Goal: Task Accomplishment & Management: Complete application form

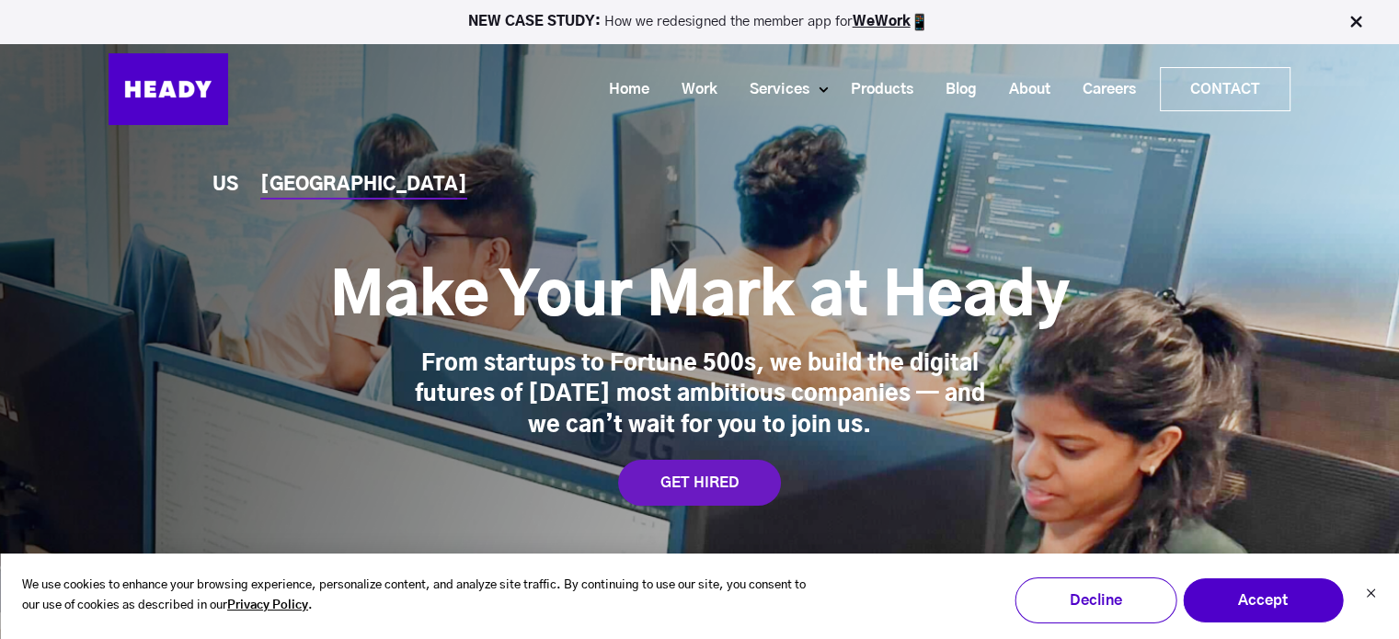
drag, startPoint x: 1111, startPoint y: 92, endPoint x: 1101, endPoint y: 143, distance: 52.5
click at [1111, 92] on link "Careers" at bounding box center [1103, 90] width 86 height 34
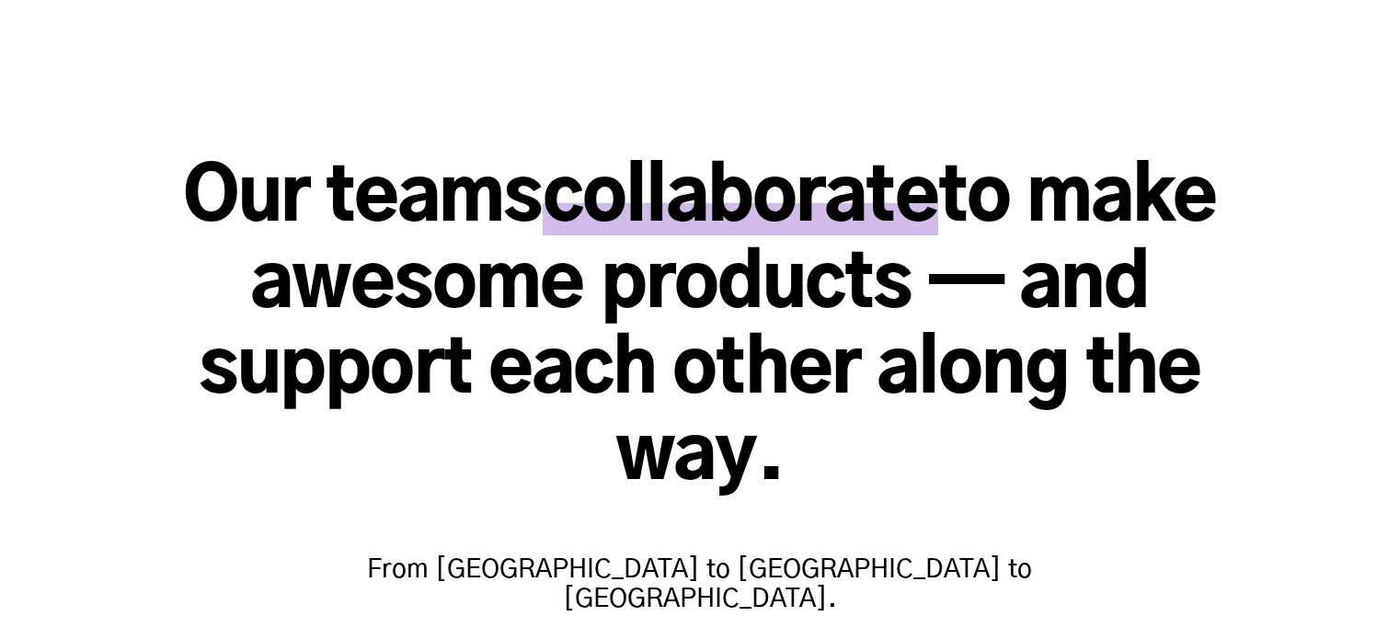
scroll to position [1655, 0]
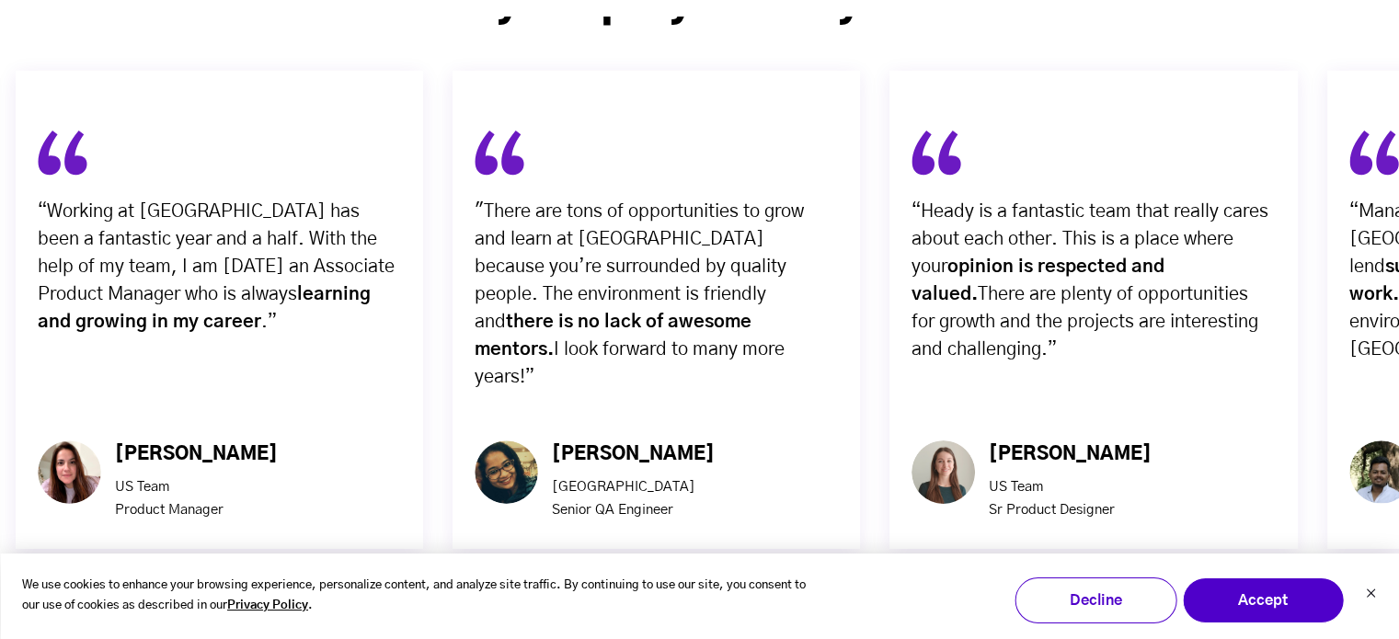
scroll to position [6210, 0]
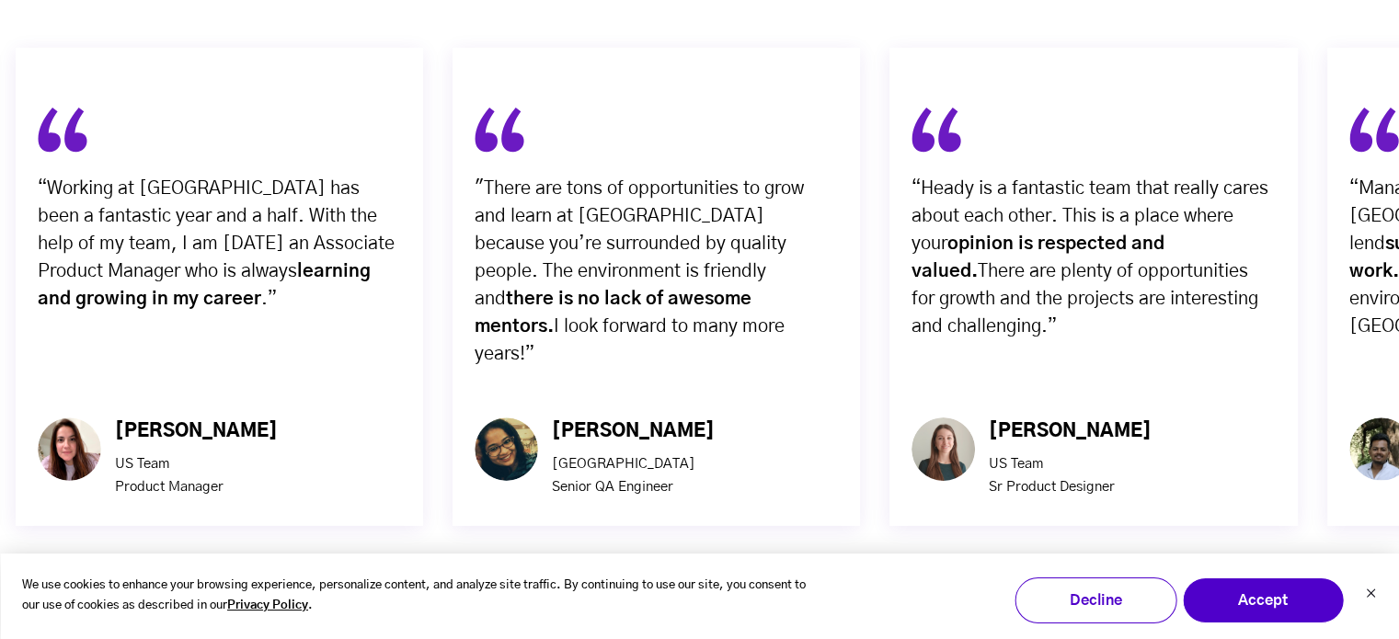
drag, startPoint x: 1412, startPoint y: 46, endPoint x: 1381, endPoint y: 425, distance: 380.1
click at [762, 585] on div at bounding box center [699, 608] width 1399 height 47
click at [739, 585] on img "button" at bounding box center [732, 608] width 47 height 47
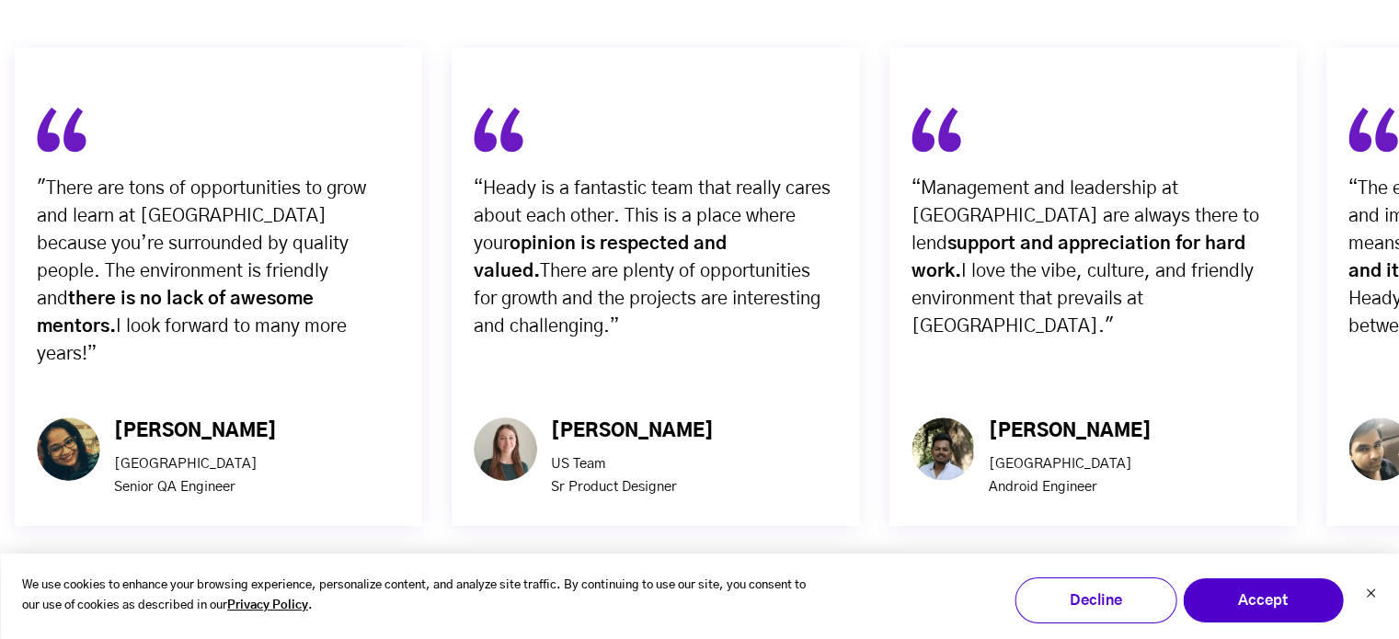
click at [739, 585] on img "button" at bounding box center [732, 608] width 47 height 47
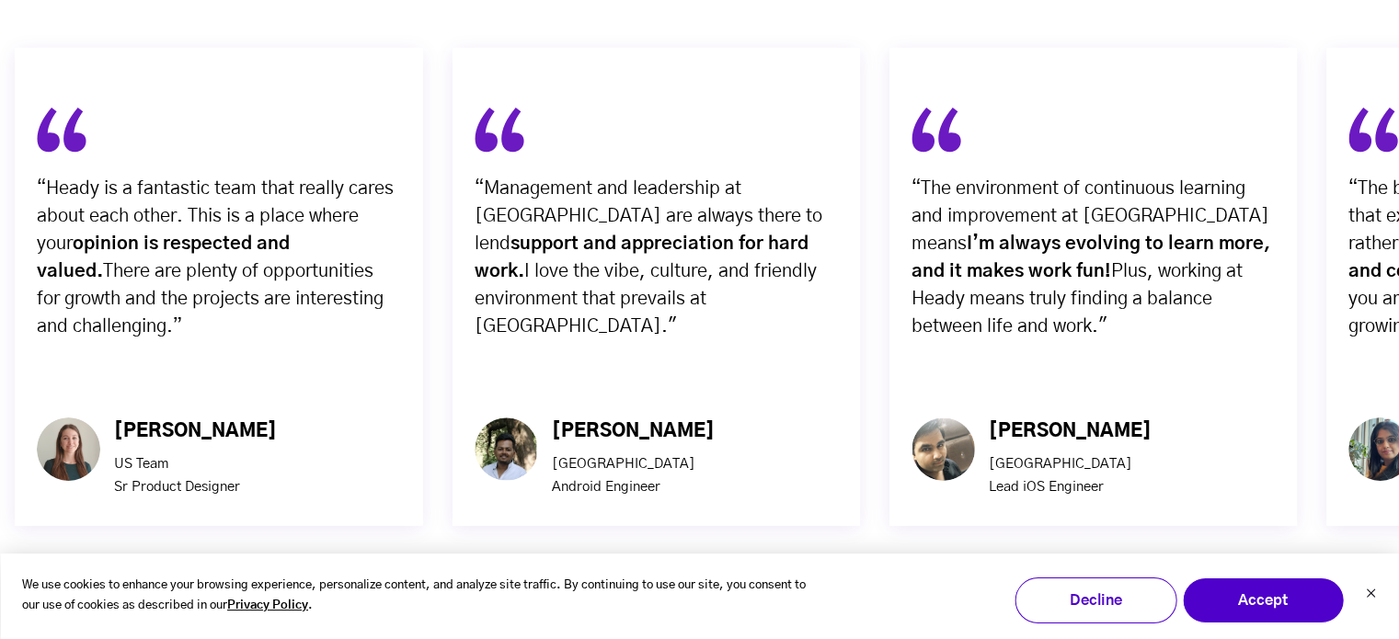
click at [739, 585] on img "button" at bounding box center [732, 608] width 47 height 47
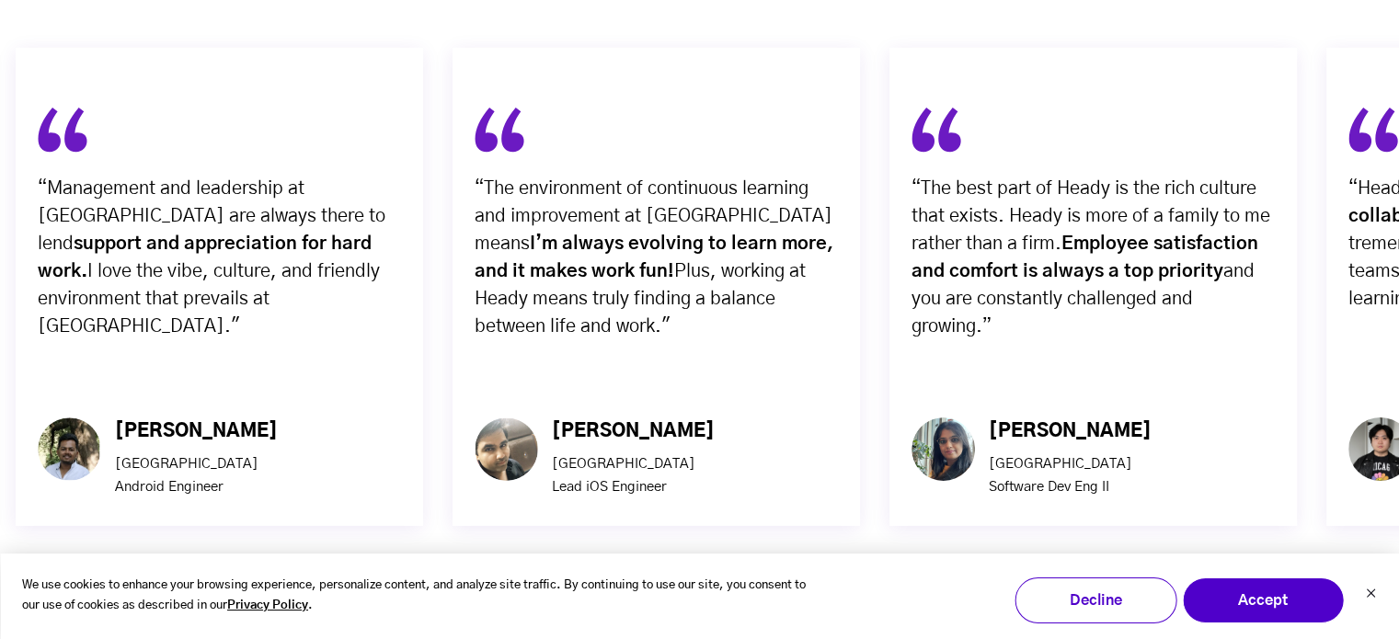
click at [739, 585] on img "button" at bounding box center [732, 608] width 47 height 47
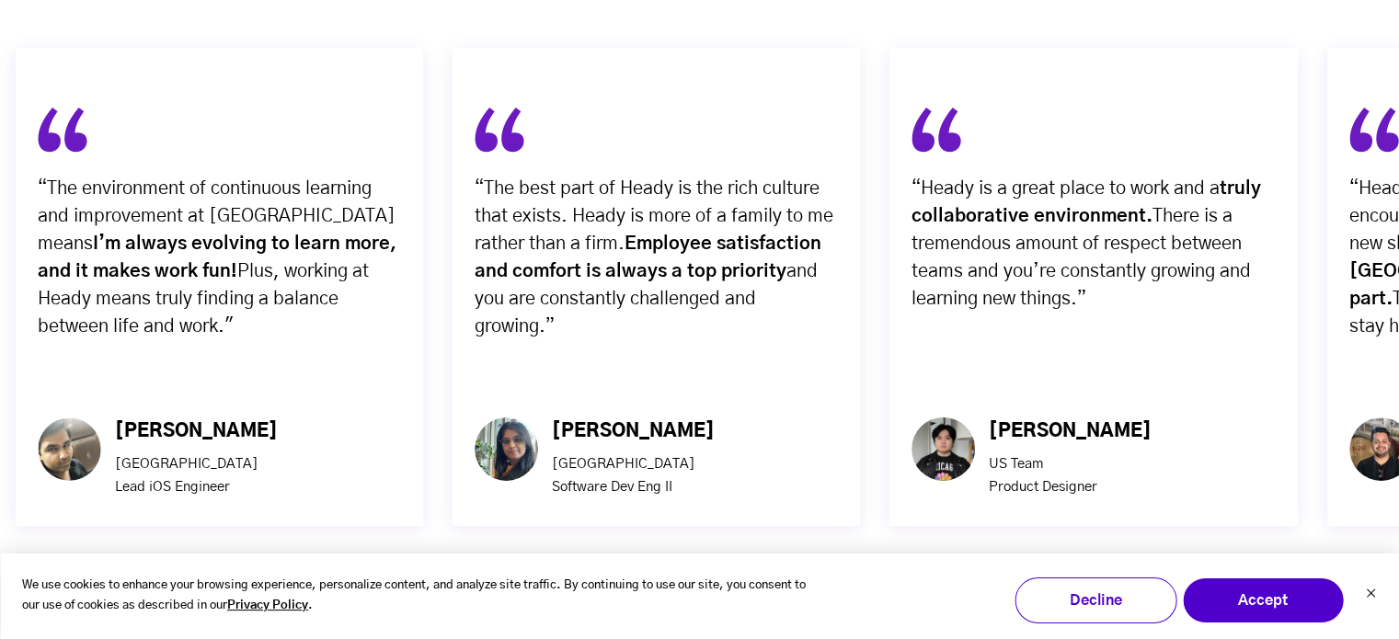
click at [739, 585] on img "button" at bounding box center [732, 608] width 47 height 47
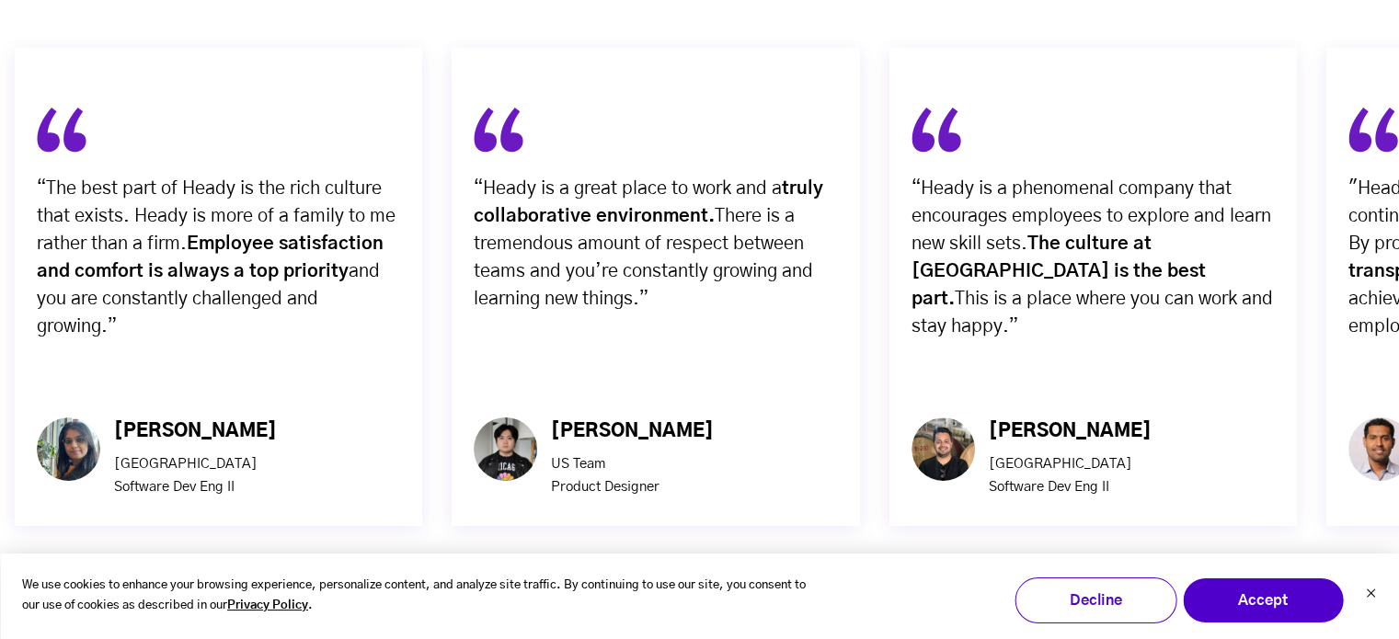
click at [739, 585] on img "button" at bounding box center [732, 608] width 47 height 47
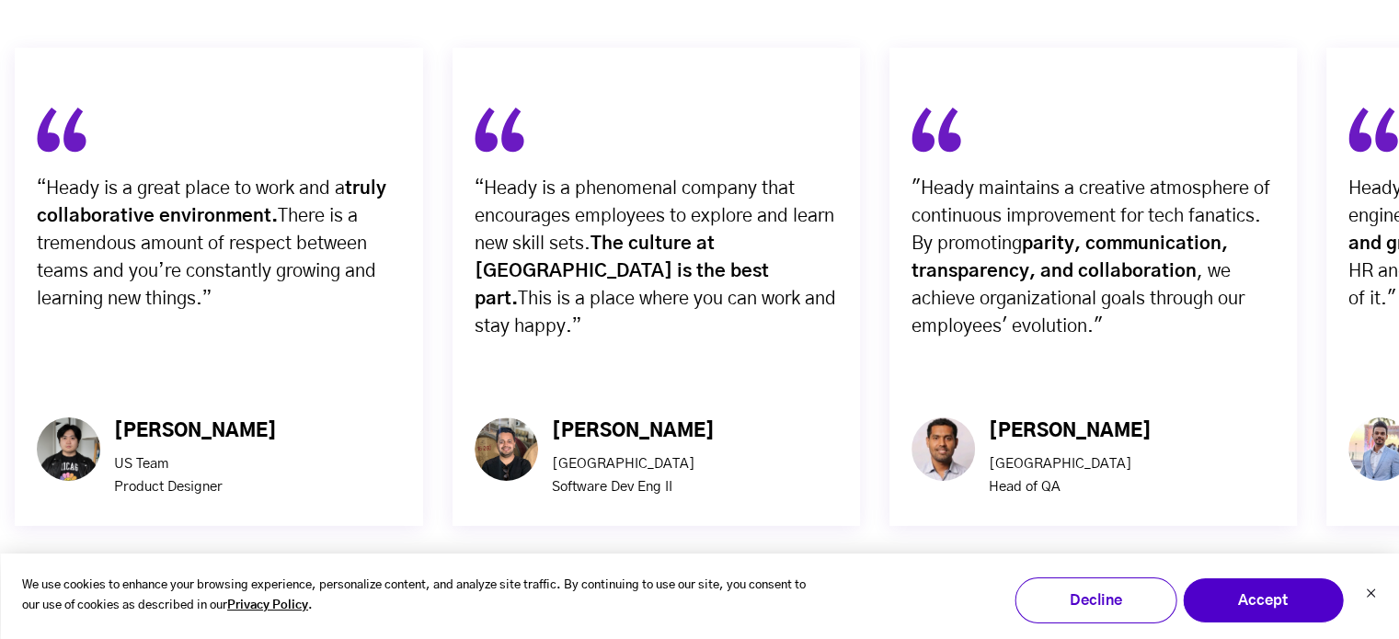
click at [739, 585] on img "button" at bounding box center [732, 608] width 47 height 47
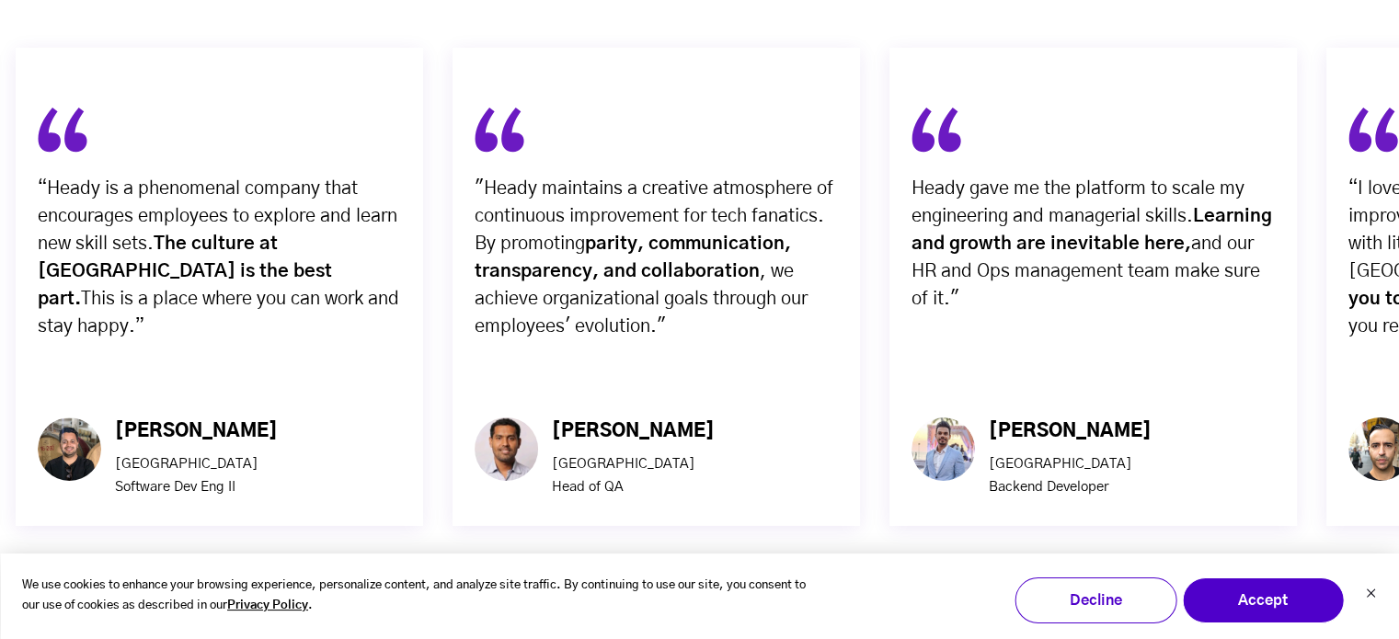
click at [739, 585] on img "button" at bounding box center [732, 608] width 47 height 47
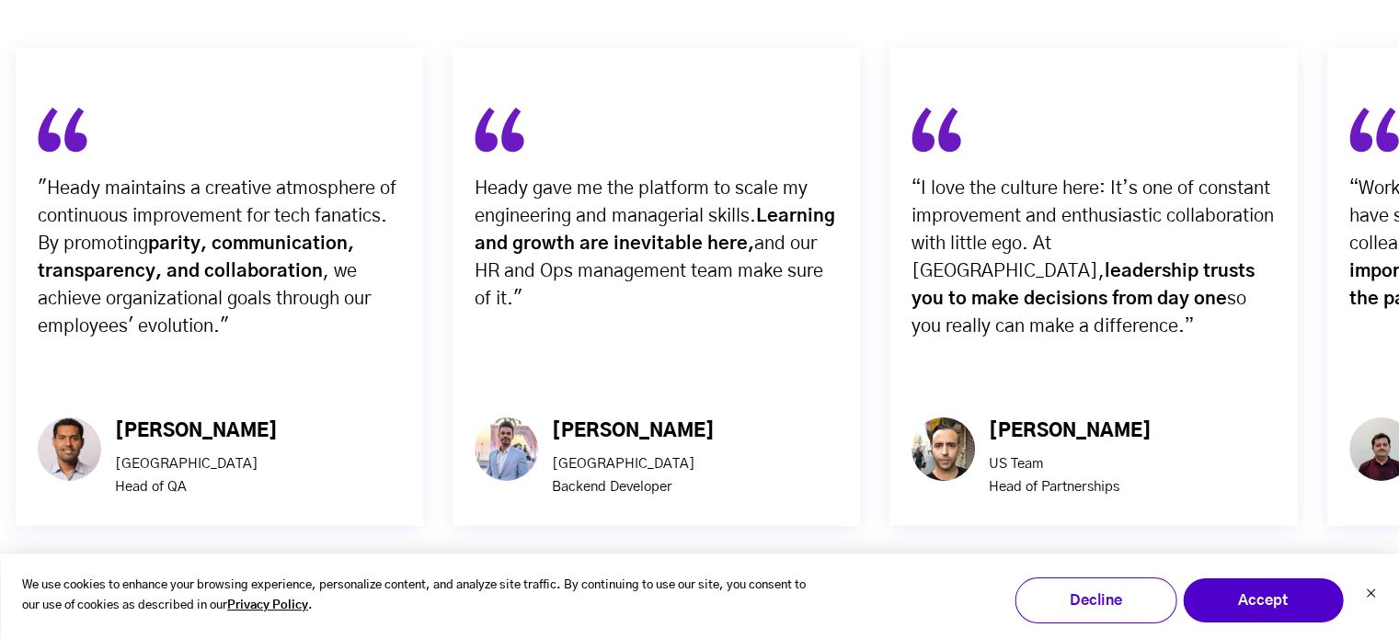
click at [739, 585] on img "button" at bounding box center [732, 608] width 47 height 47
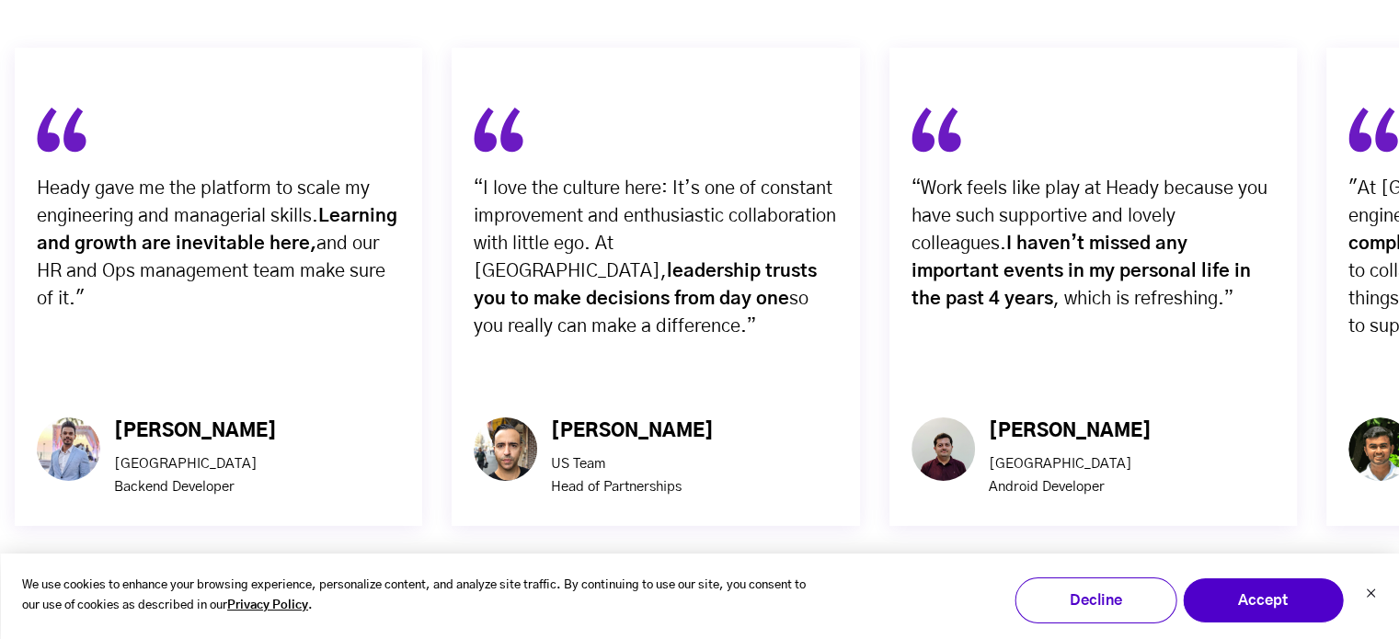
click at [739, 585] on img "button" at bounding box center [732, 608] width 47 height 47
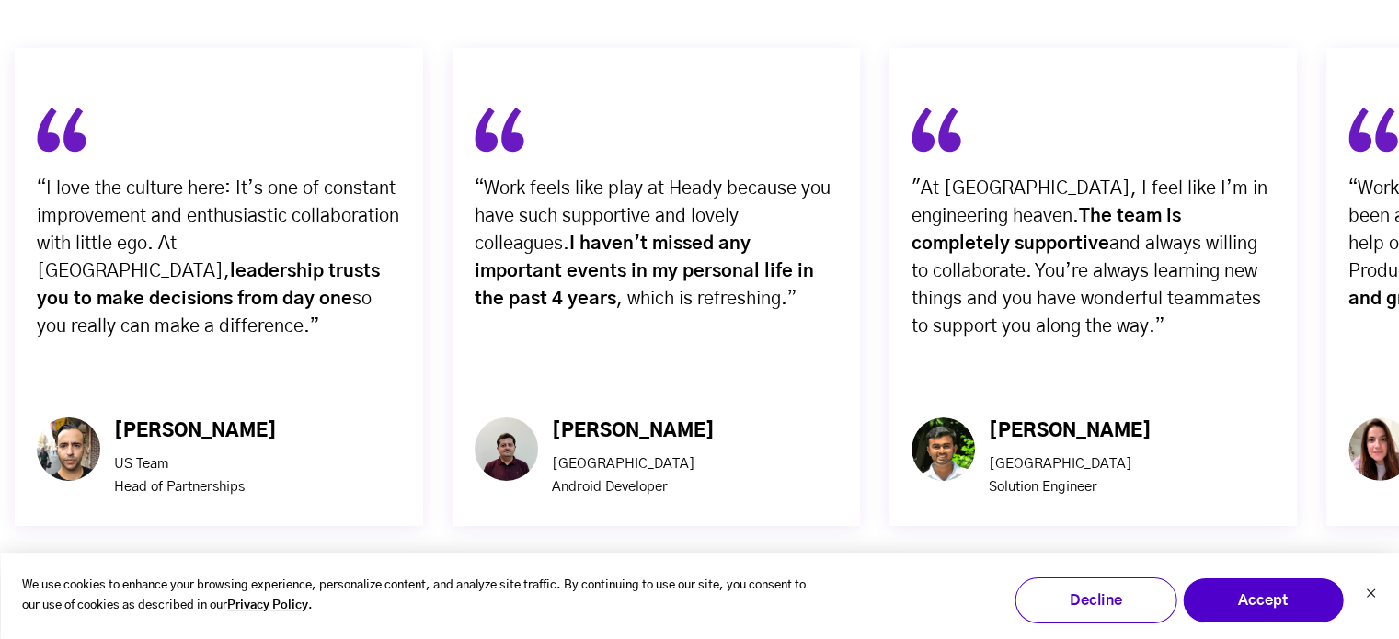
click at [739, 585] on img "button" at bounding box center [732, 608] width 47 height 47
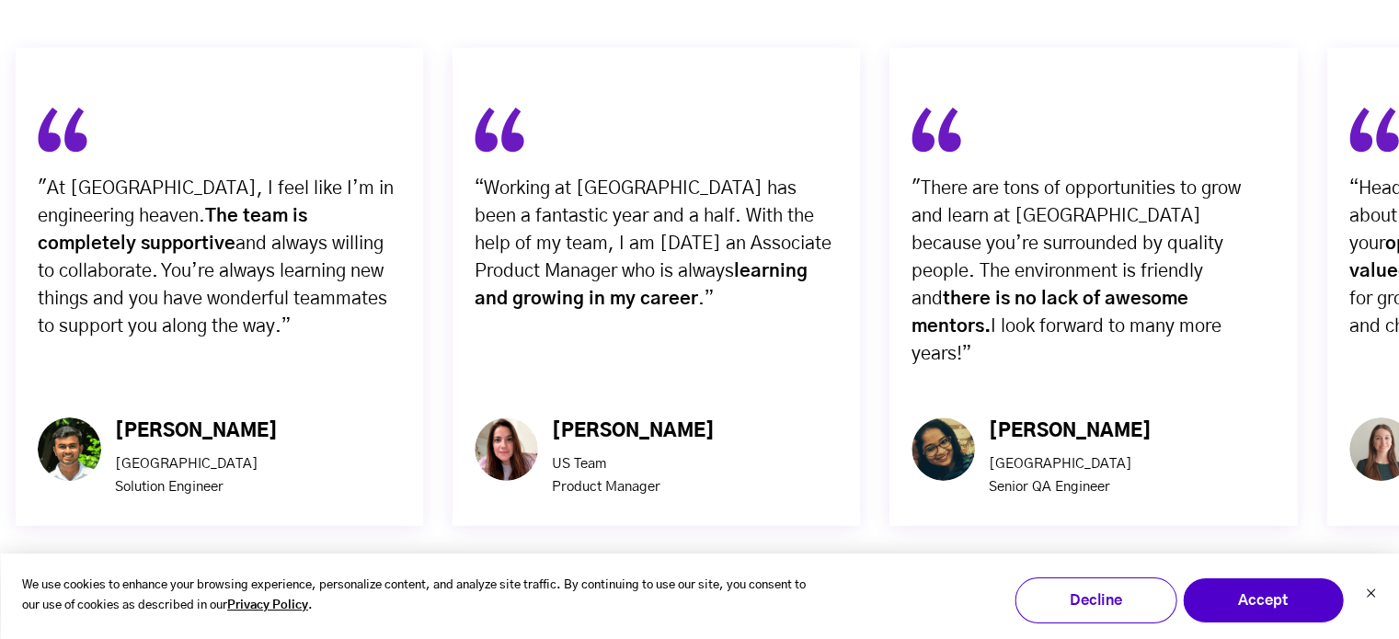
click at [739, 585] on img "button" at bounding box center [732, 608] width 47 height 47
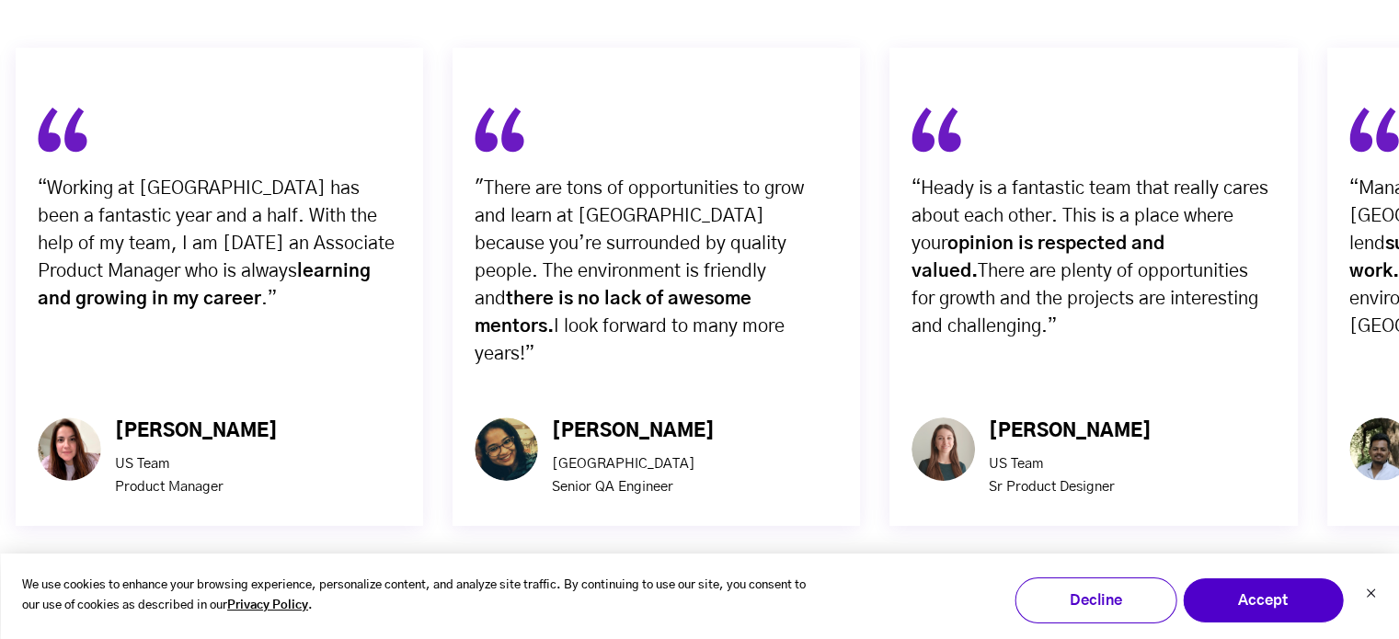
click at [739, 585] on img "button" at bounding box center [732, 608] width 47 height 47
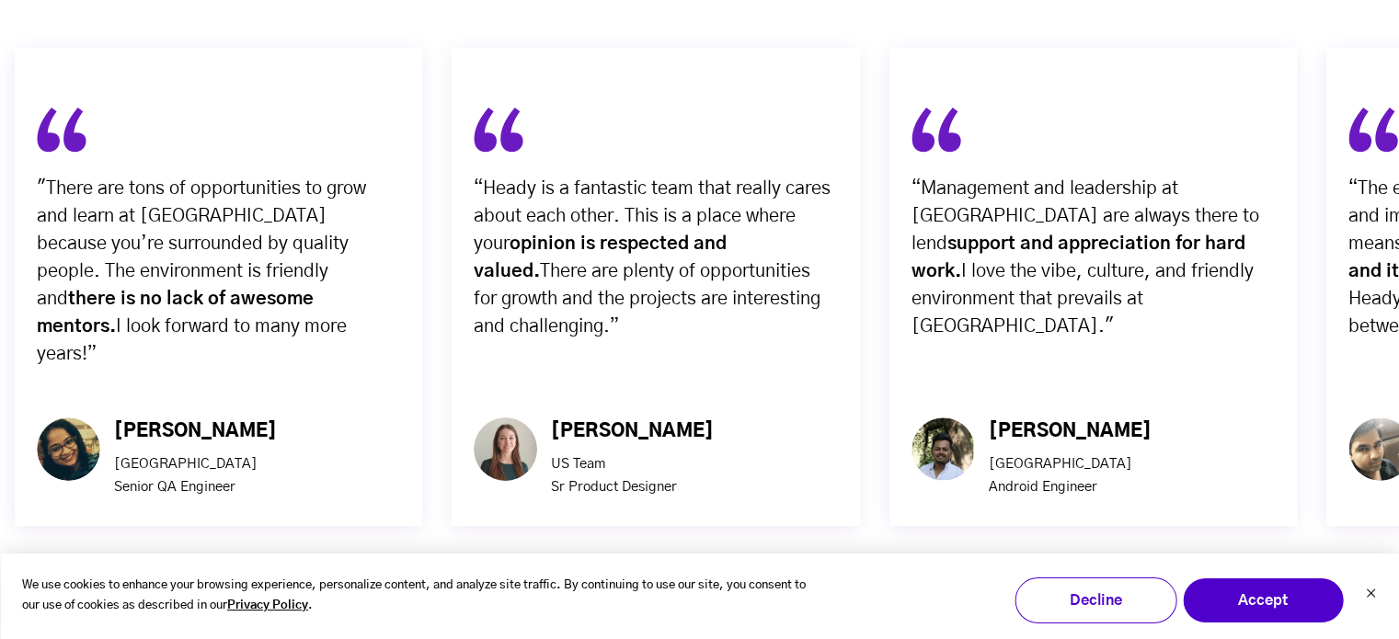
click at [739, 585] on img "button" at bounding box center [732, 608] width 47 height 47
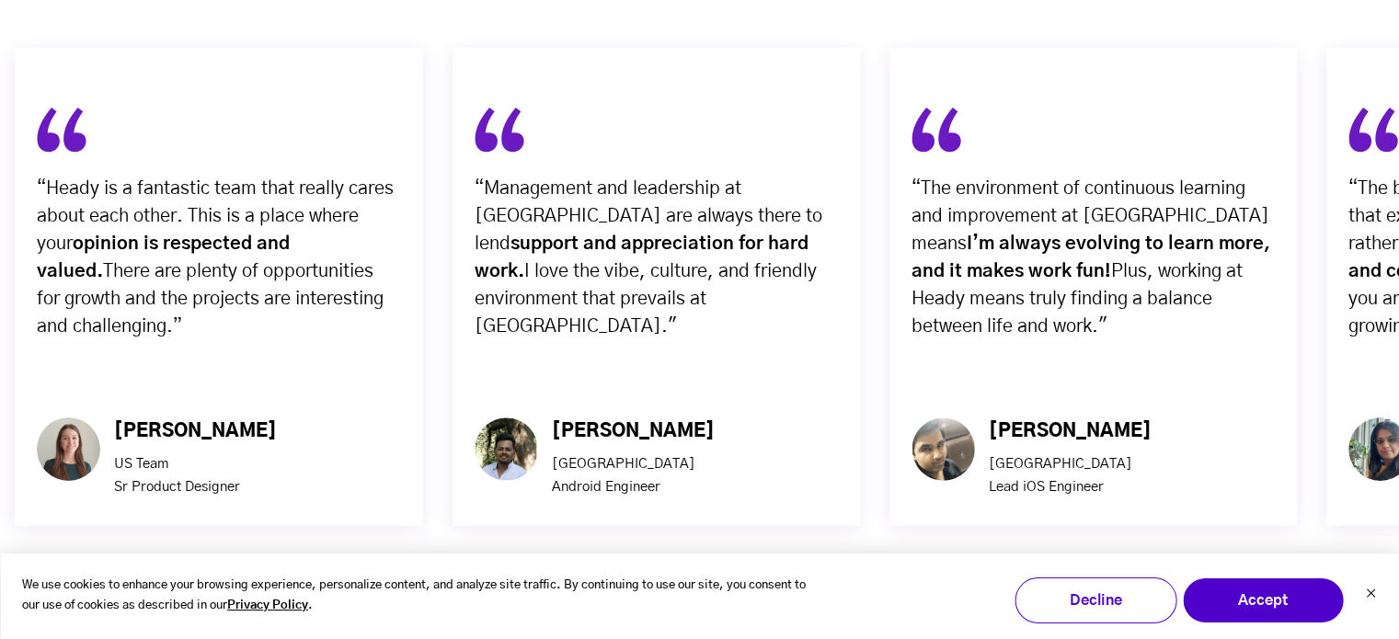
click at [739, 585] on img "button" at bounding box center [732, 608] width 47 height 47
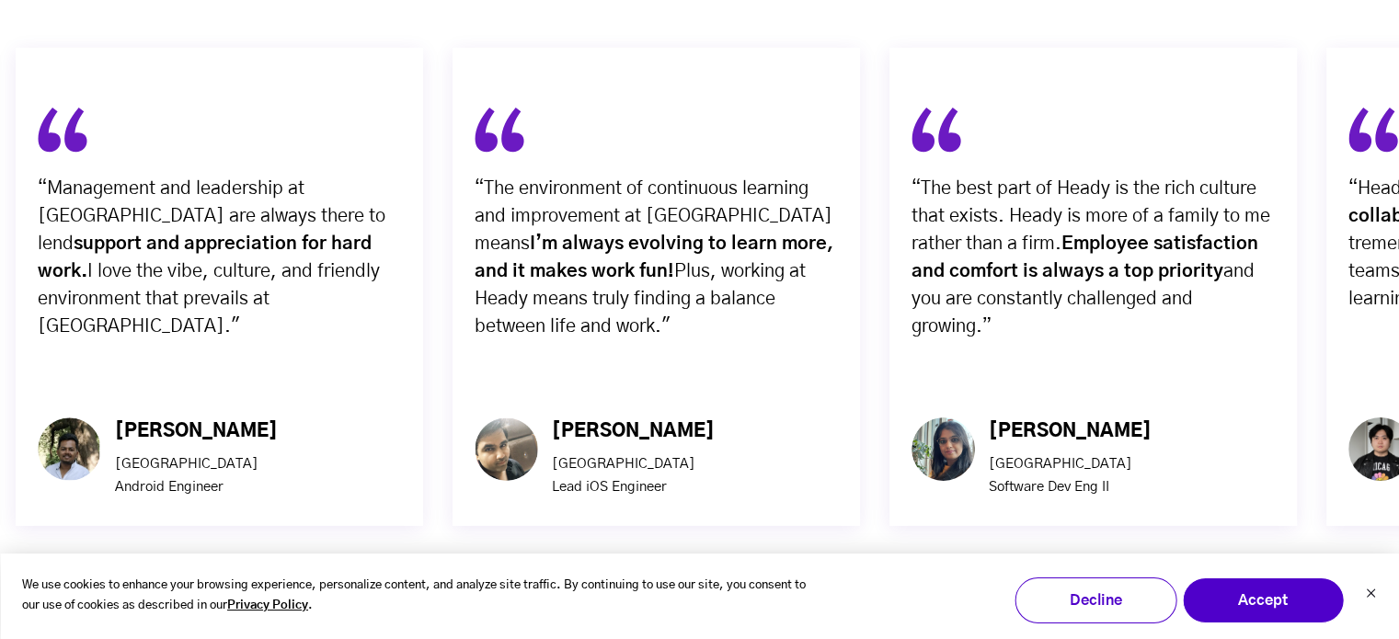
click at [739, 585] on img "button" at bounding box center [732, 608] width 47 height 47
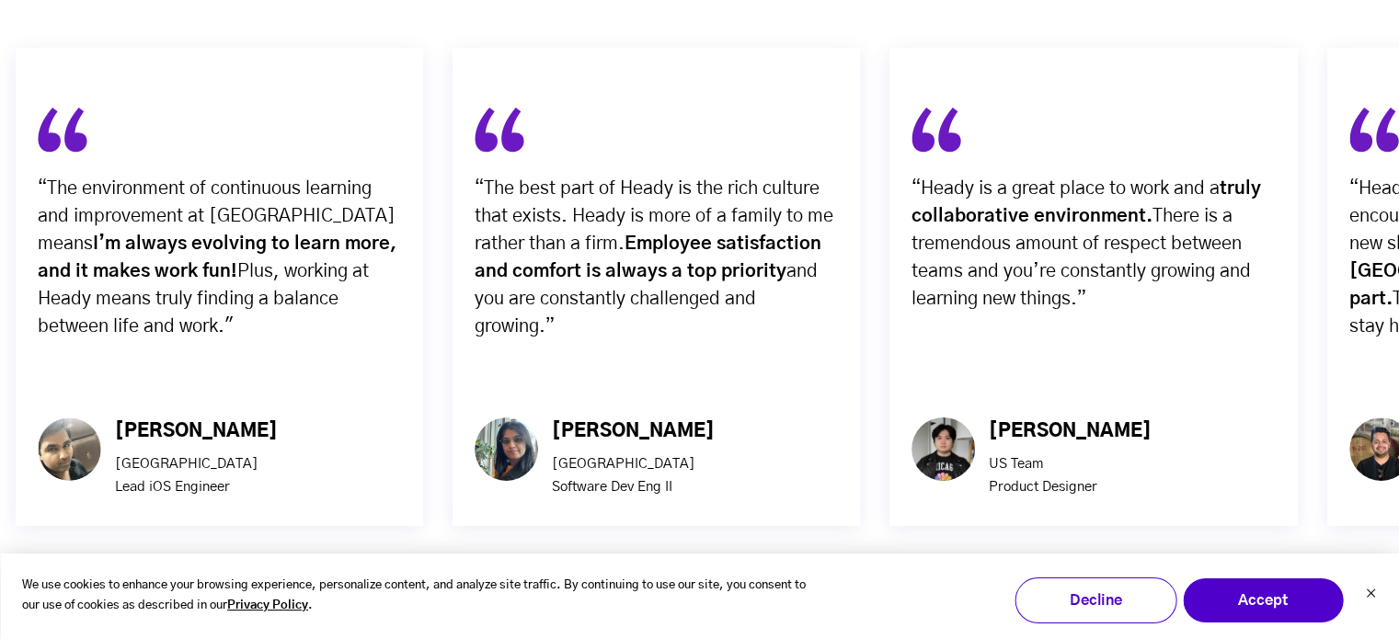
click at [739, 585] on img "button" at bounding box center [732, 608] width 47 height 47
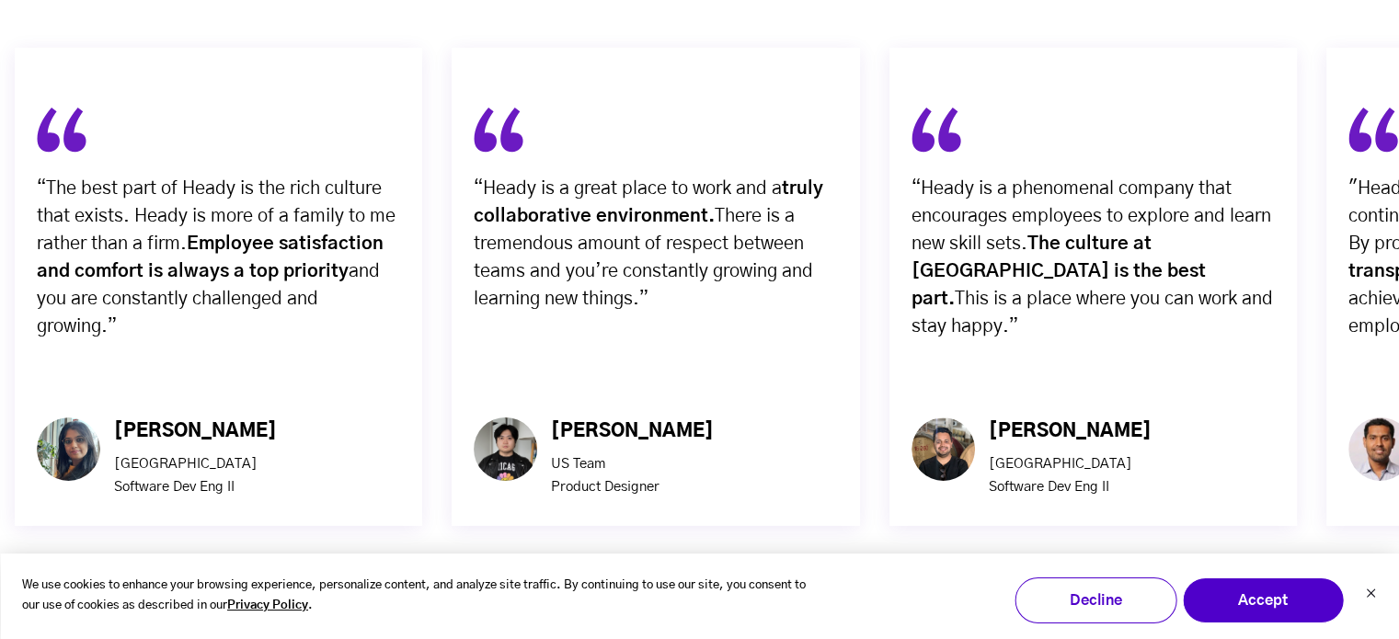
click at [739, 585] on img "button" at bounding box center [732, 608] width 47 height 47
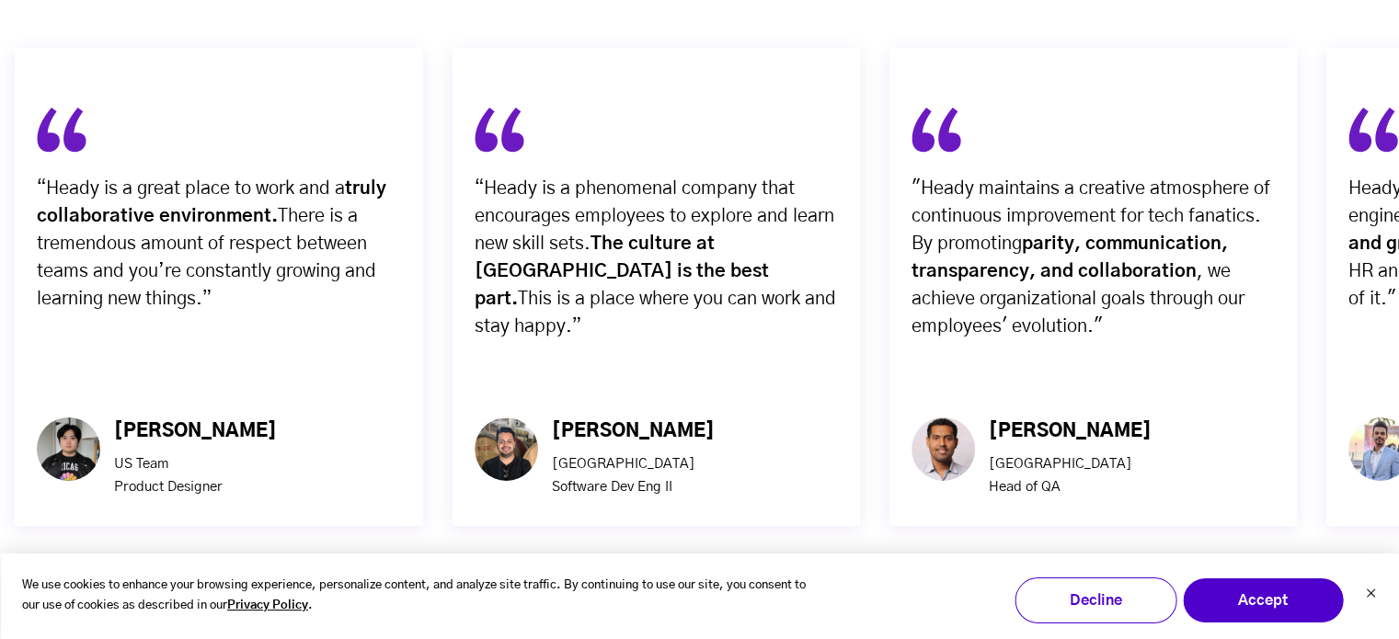
click at [739, 585] on img "button" at bounding box center [732, 608] width 47 height 47
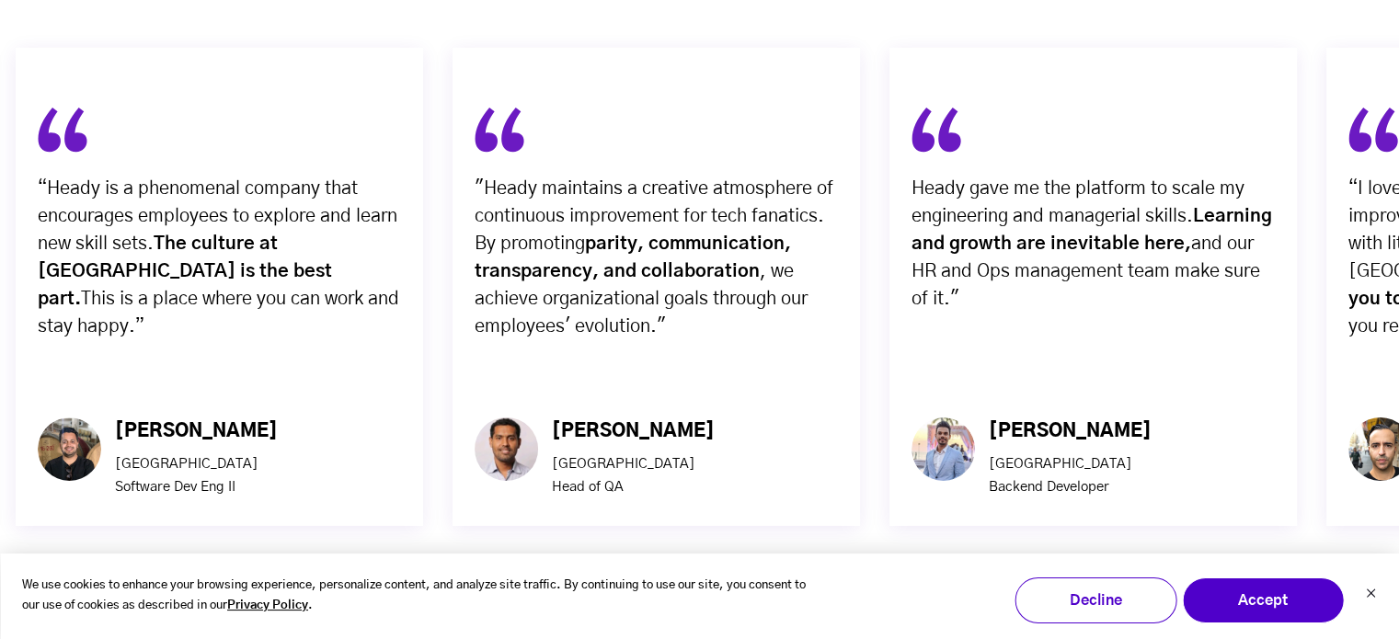
click at [739, 585] on img "button" at bounding box center [732, 608] width 47 height 47
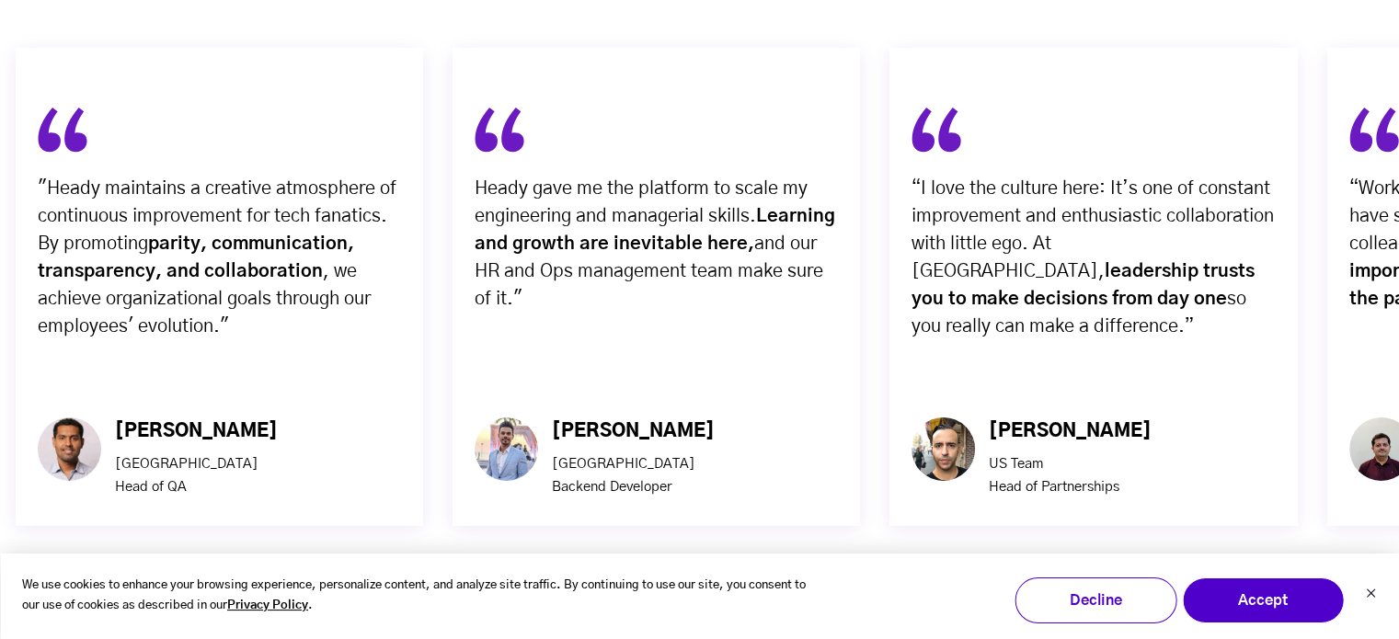
click at [739, 585] on img "button" at bounding box center [732, 608] width 47 height 47
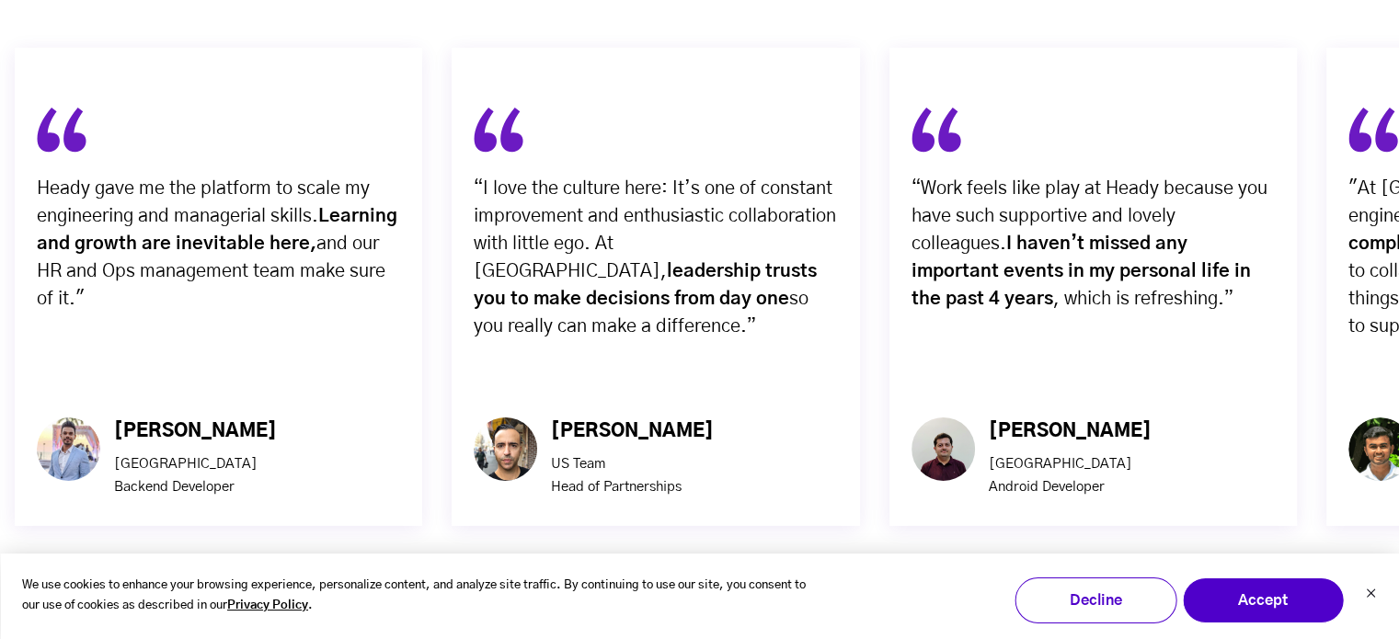
click at [739, 585] on img "button" at bounding box center [732, 608] width 47 height 47
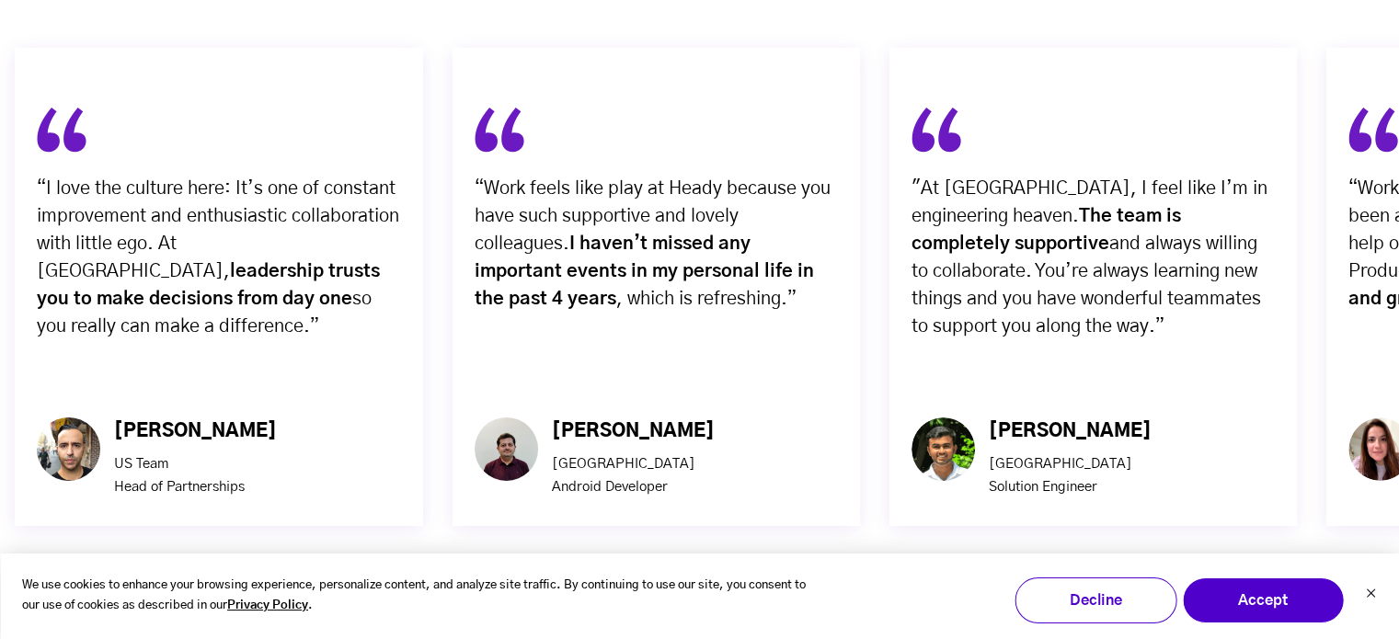
click at [739, 585] on img "button" at bounding box center [732, 608] width 47 height 47
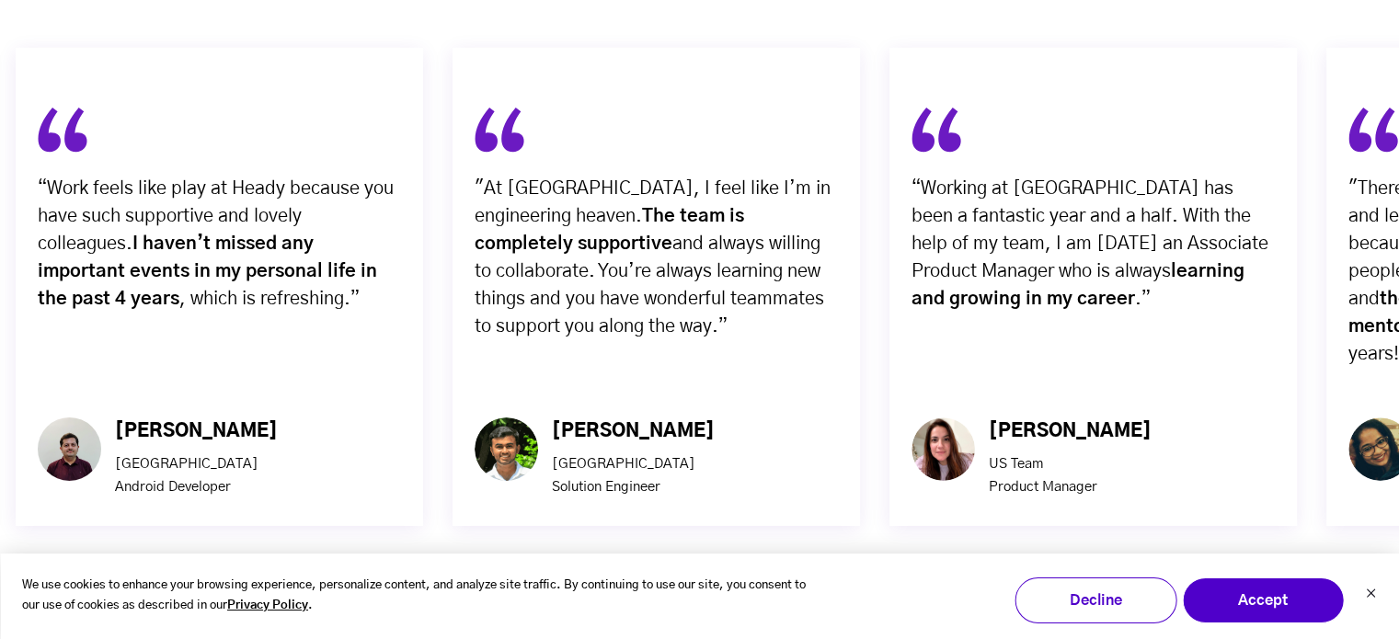
click at [739, 585] on img "button" at bounding box center [732, 608] width 47 height 47
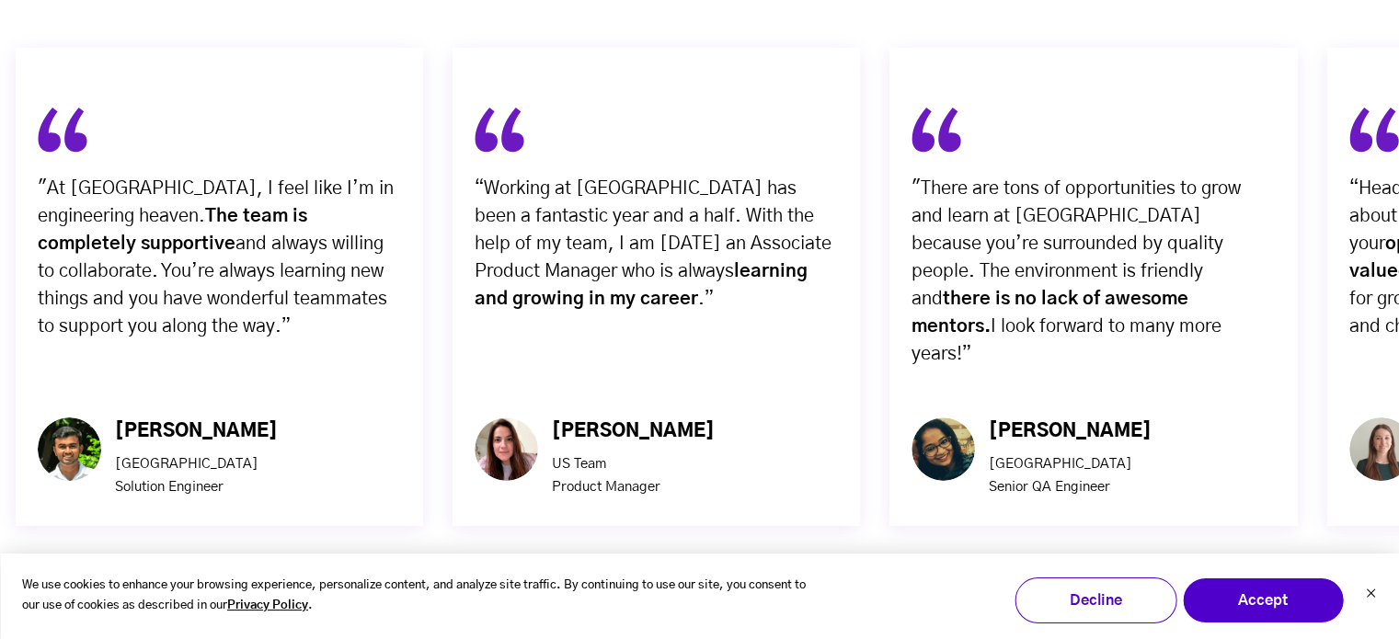
click at [739, 585] on img "button" at bounding box center [732, 608] width 47 height 47
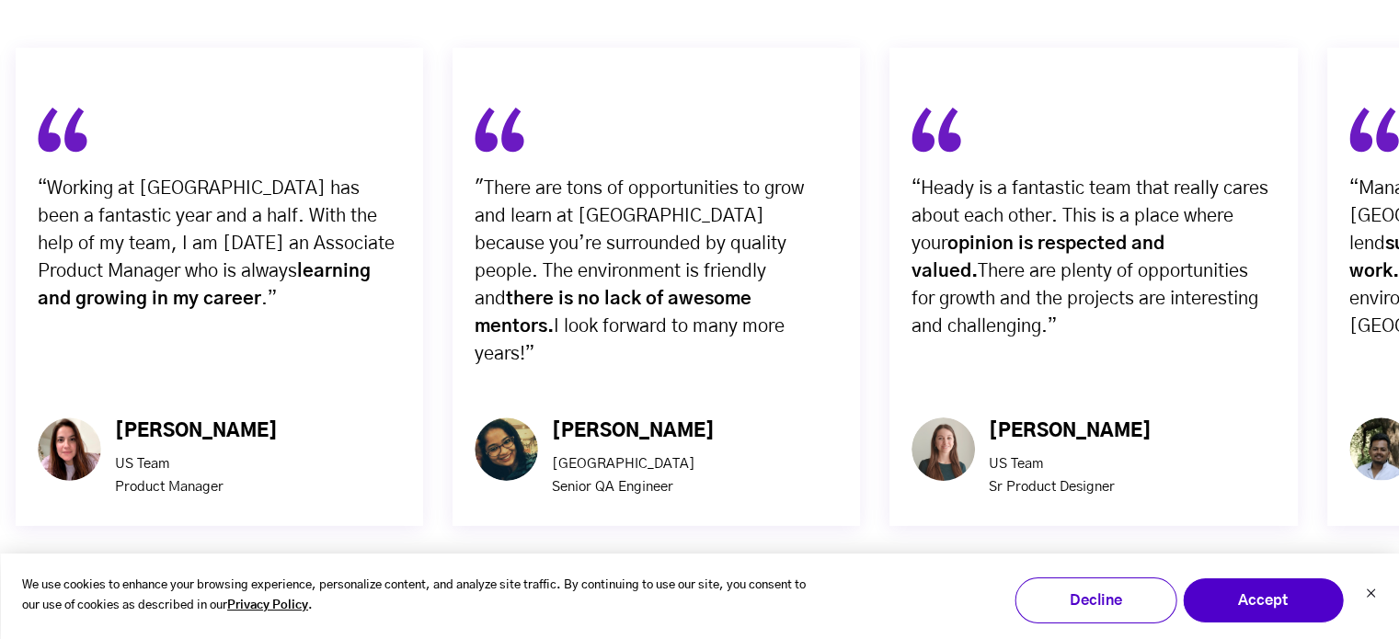
click at [739, 585] on img "button" at bounding box center [732, 608] width 47 height 47
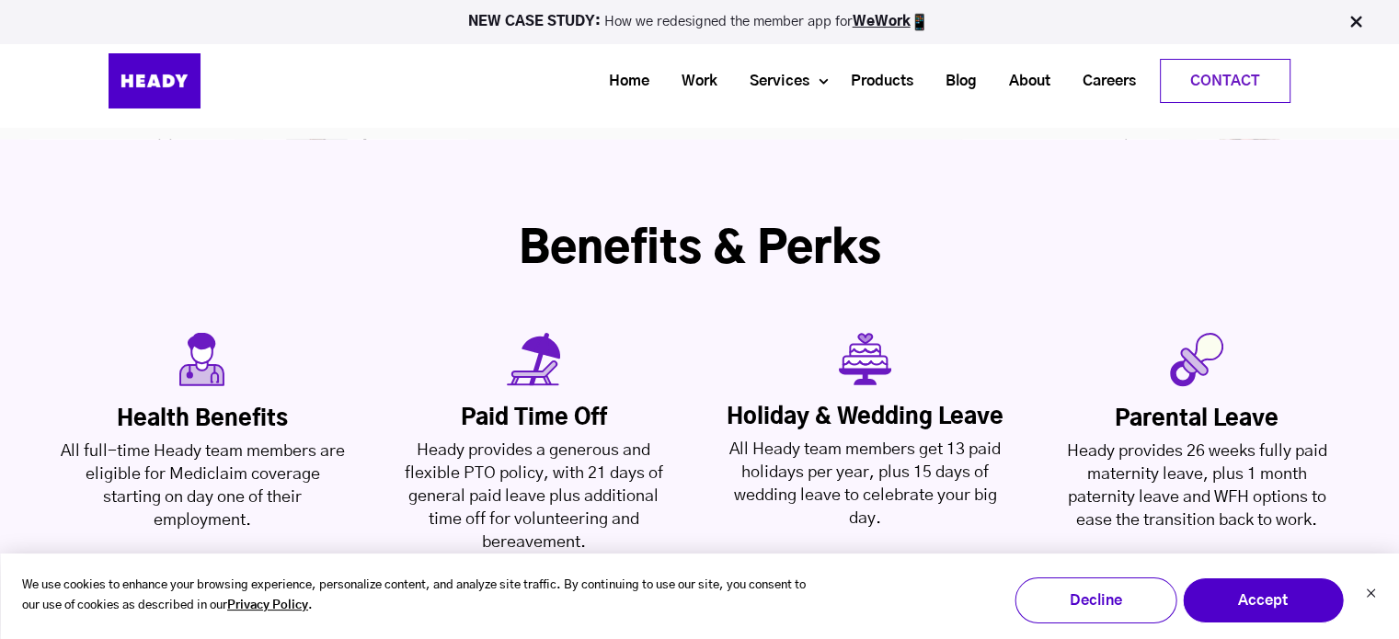
scroll to position [4187, 0]
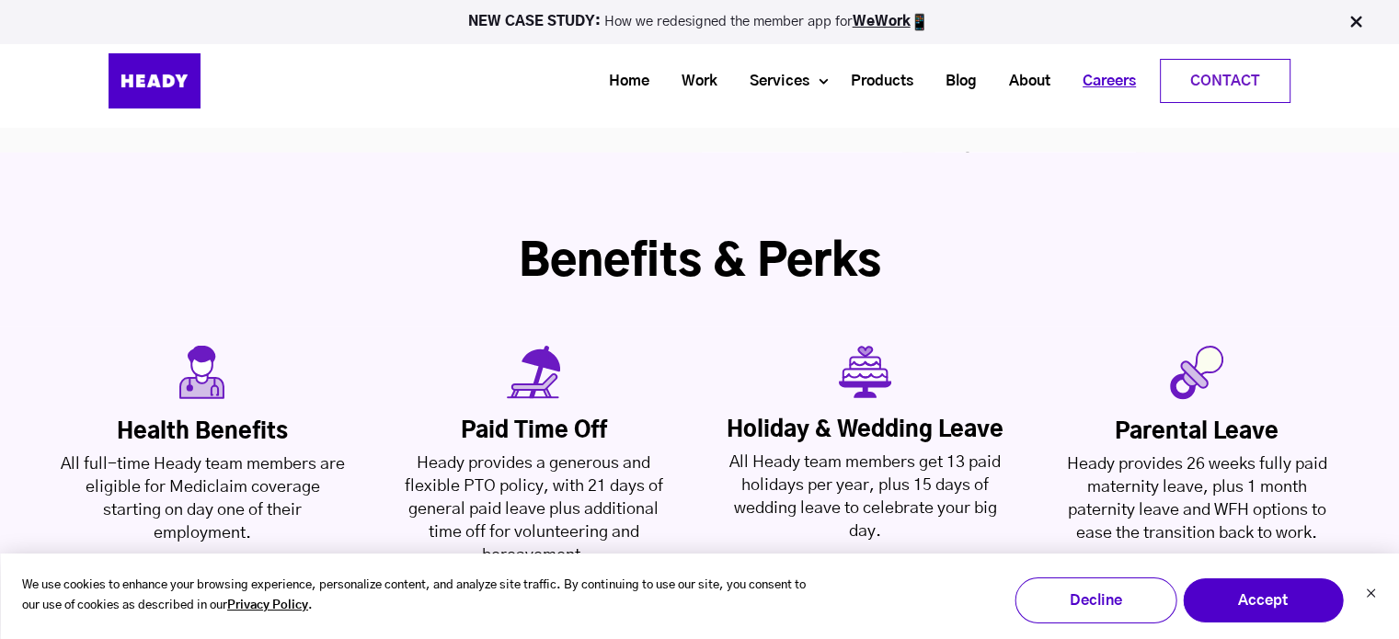
click at [1128, 93] on link "Careers" at bounding box center [1103, 81] width 86 height 34
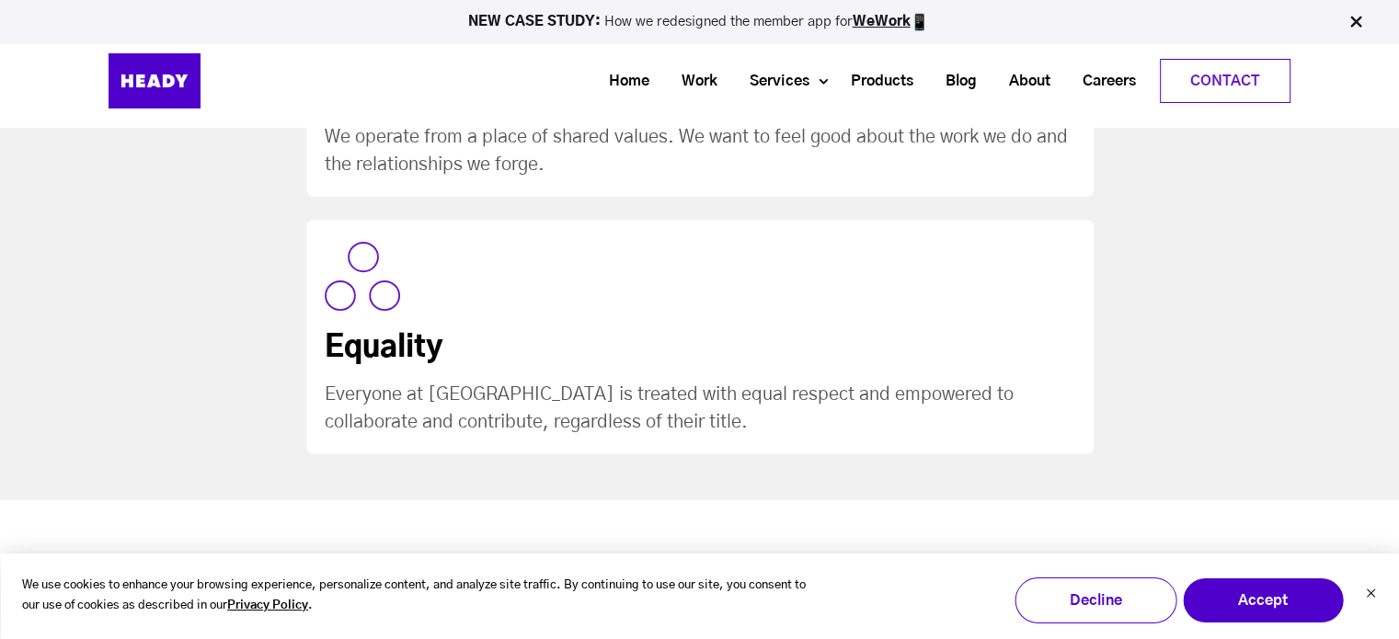
scroll to position [3540, 0]
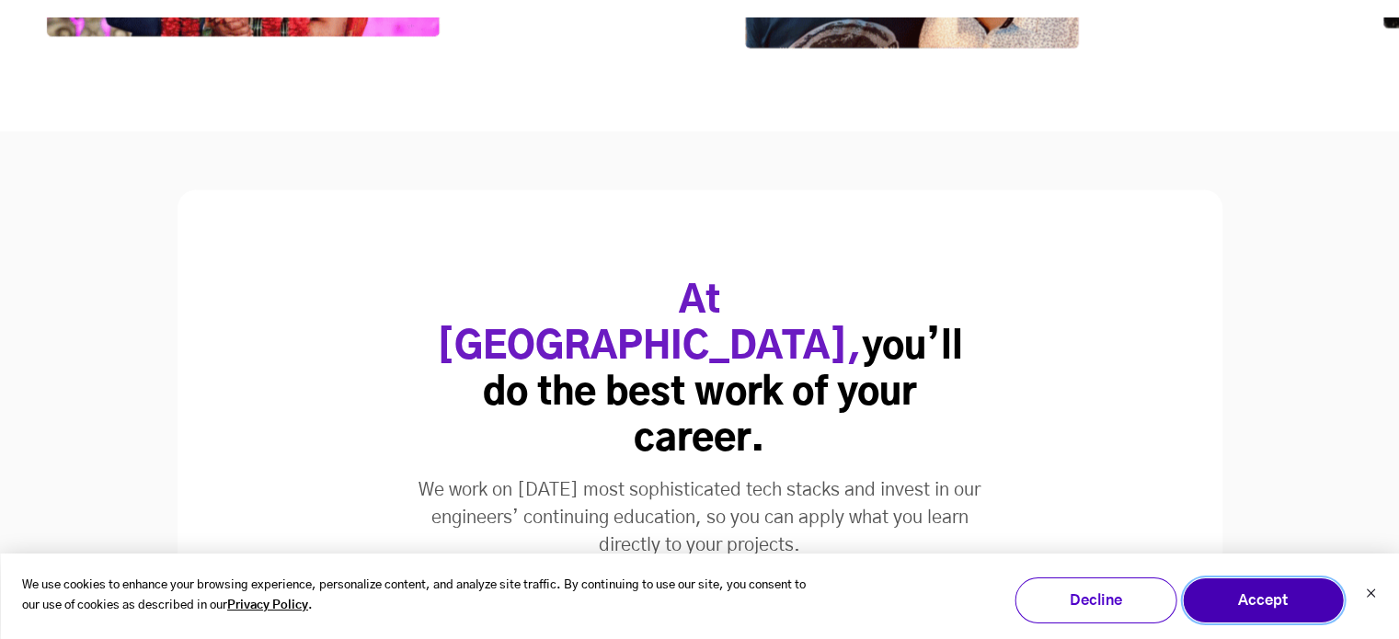
click at [1266, 596] on button "Accept" at bounding box center [1263, 601] width 162 height 46
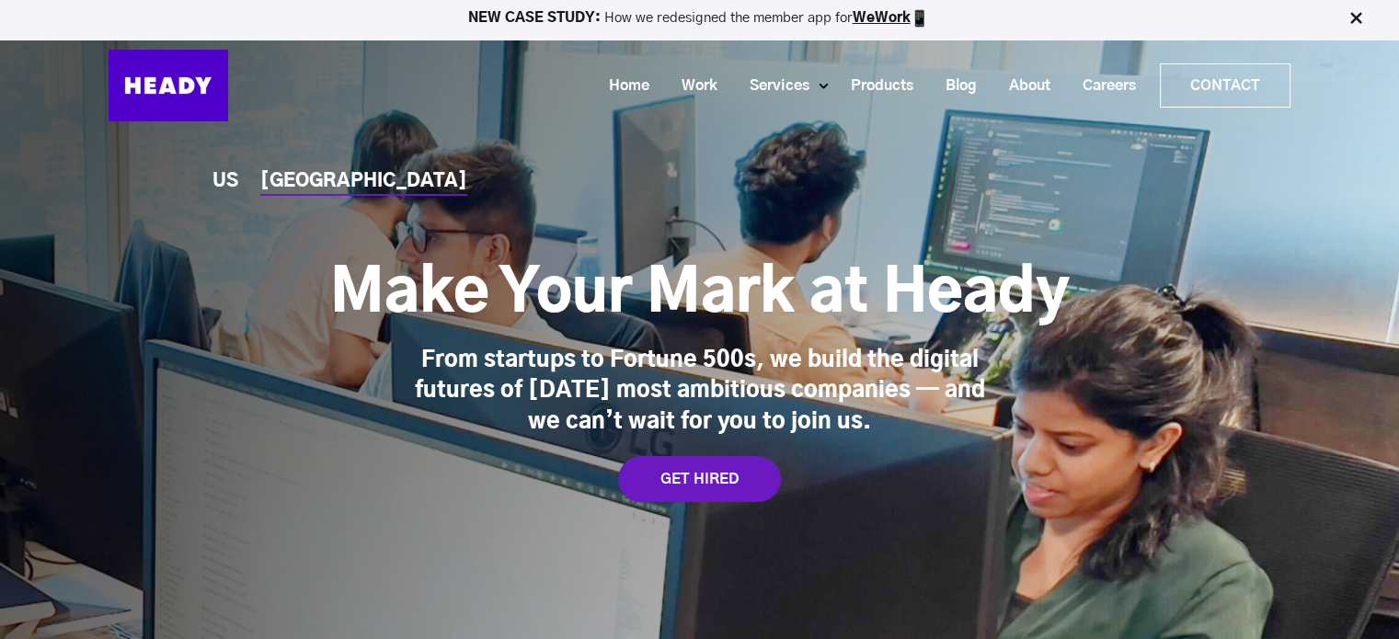
scroll to position [0, 0]
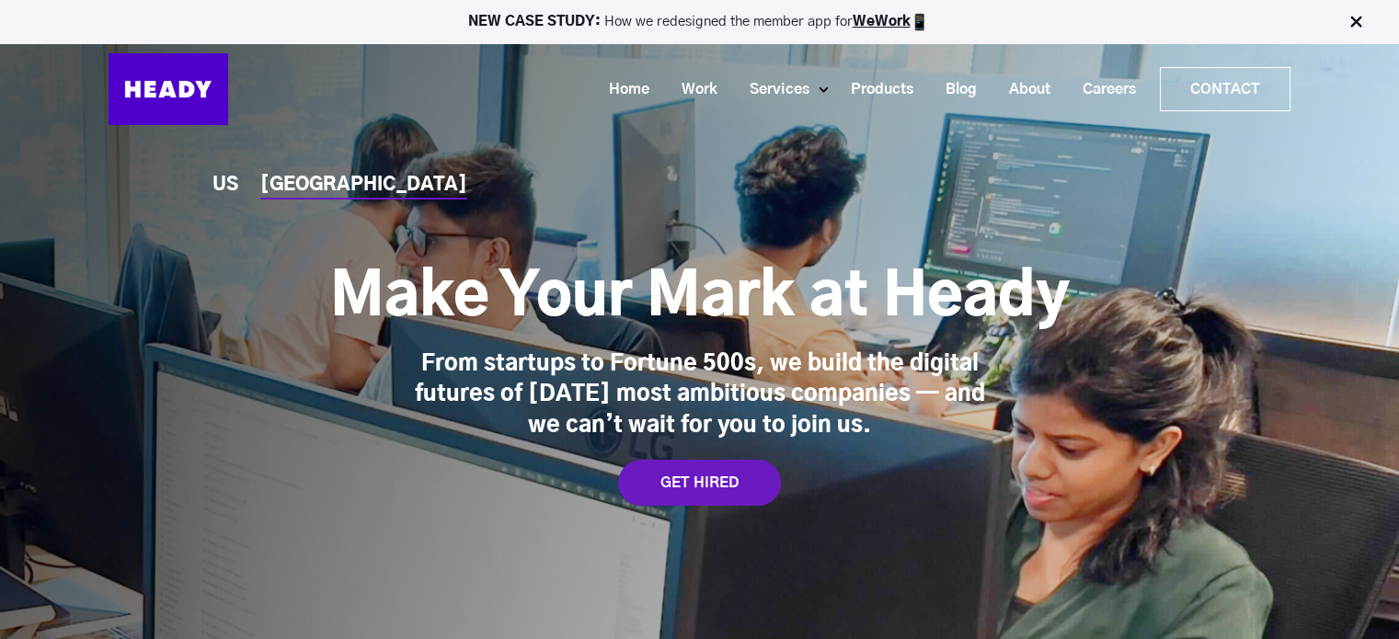
drag, startPoint x: 281, startPoint y: 180, endPoint x: 495, endPoint y: 254, distance: 225.7
click at [281, 180] on div "[GEOGRAPHIC_DATA]" at bounding box center [363, 185] width 207 height 19
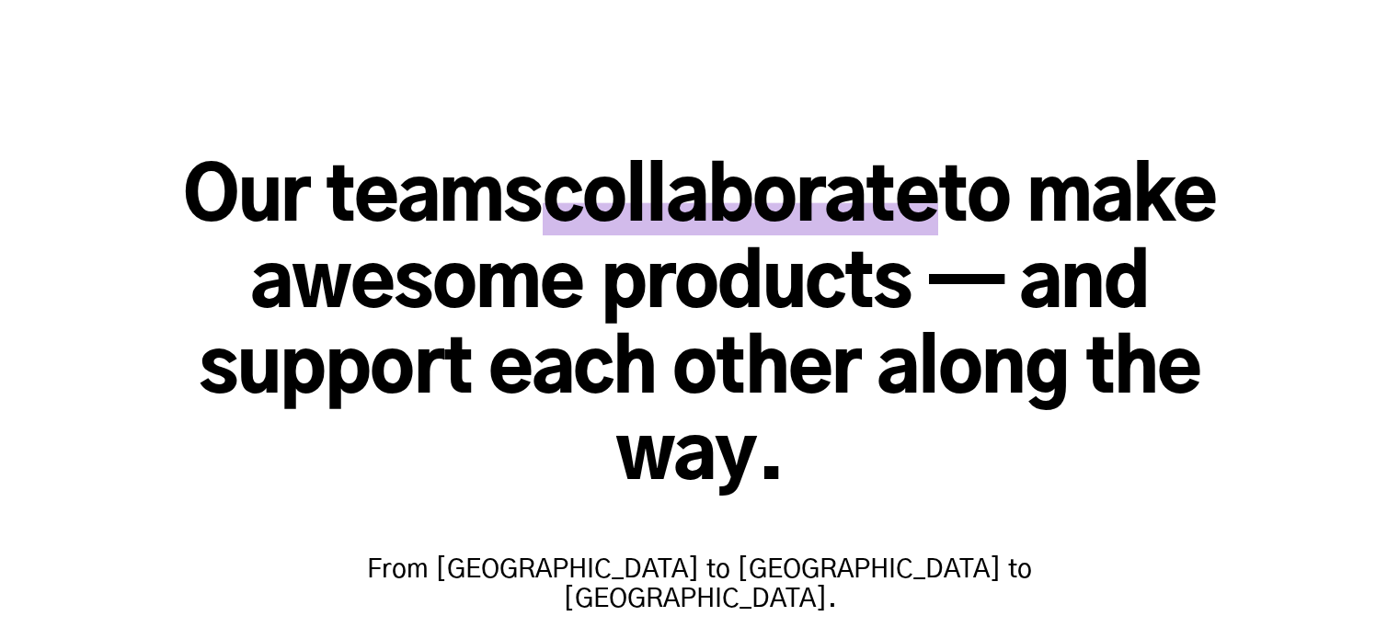
scroll to position [368, 0]
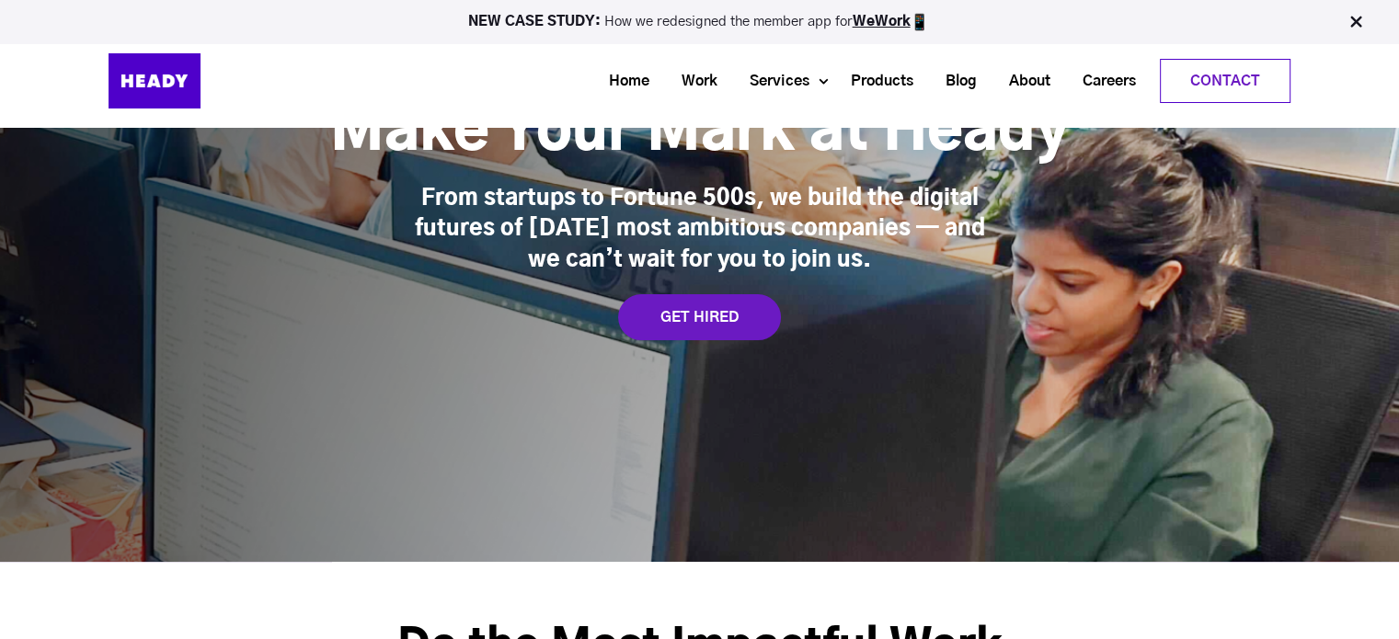
scroll to position [154, 0]
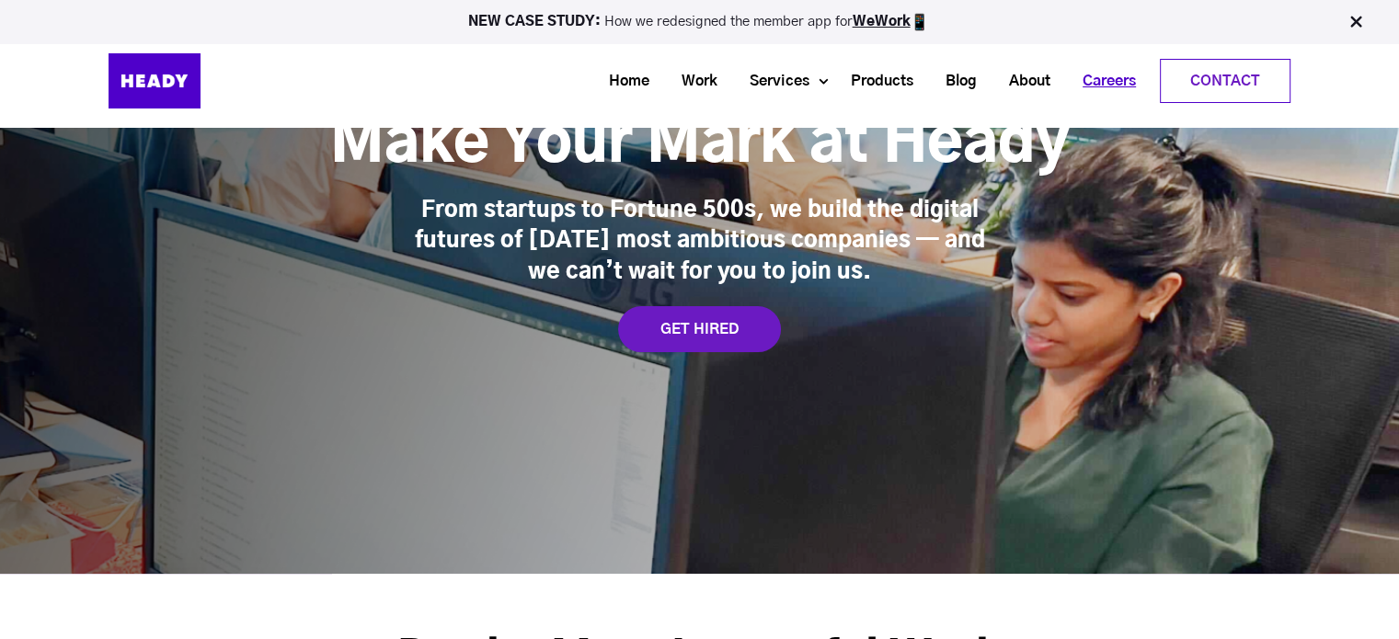
click at [1105, 81] on link "Careers" at bounding box center [1103, 81] width 86 height 34
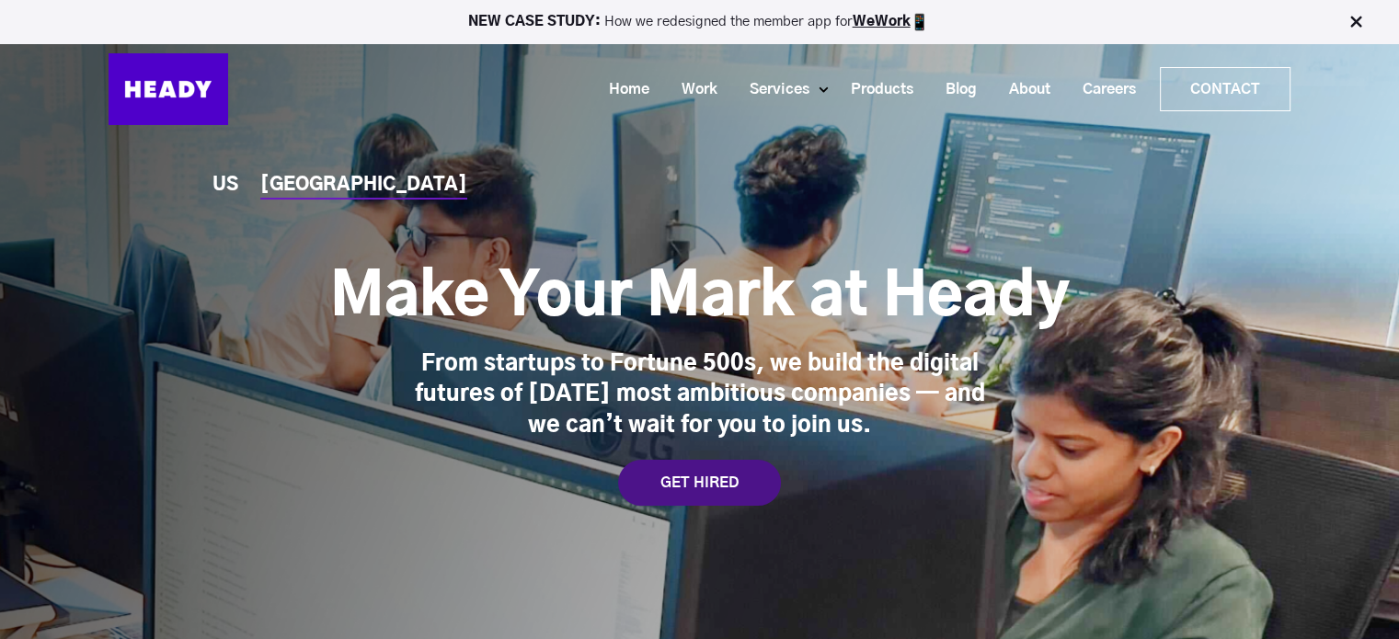
click at [674, 488] on div "GET HIRED" at bounding box center [699, 483] width 163 height 46
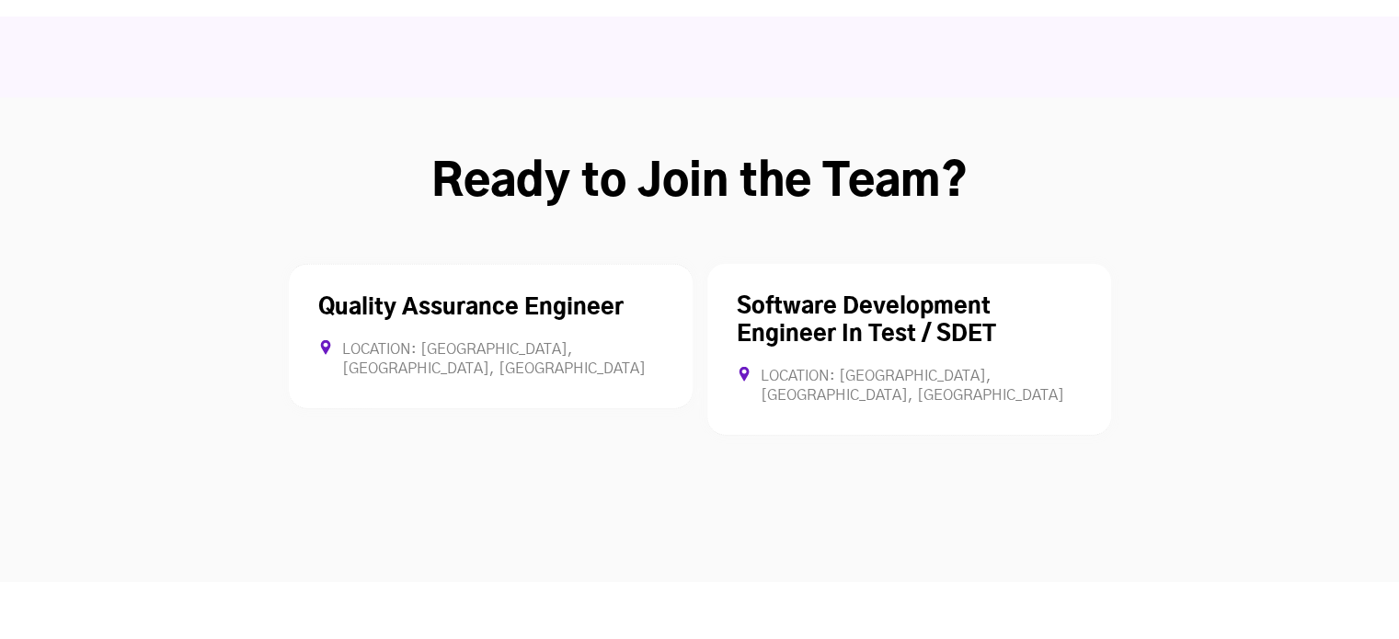
scroll to position [4999, 0]
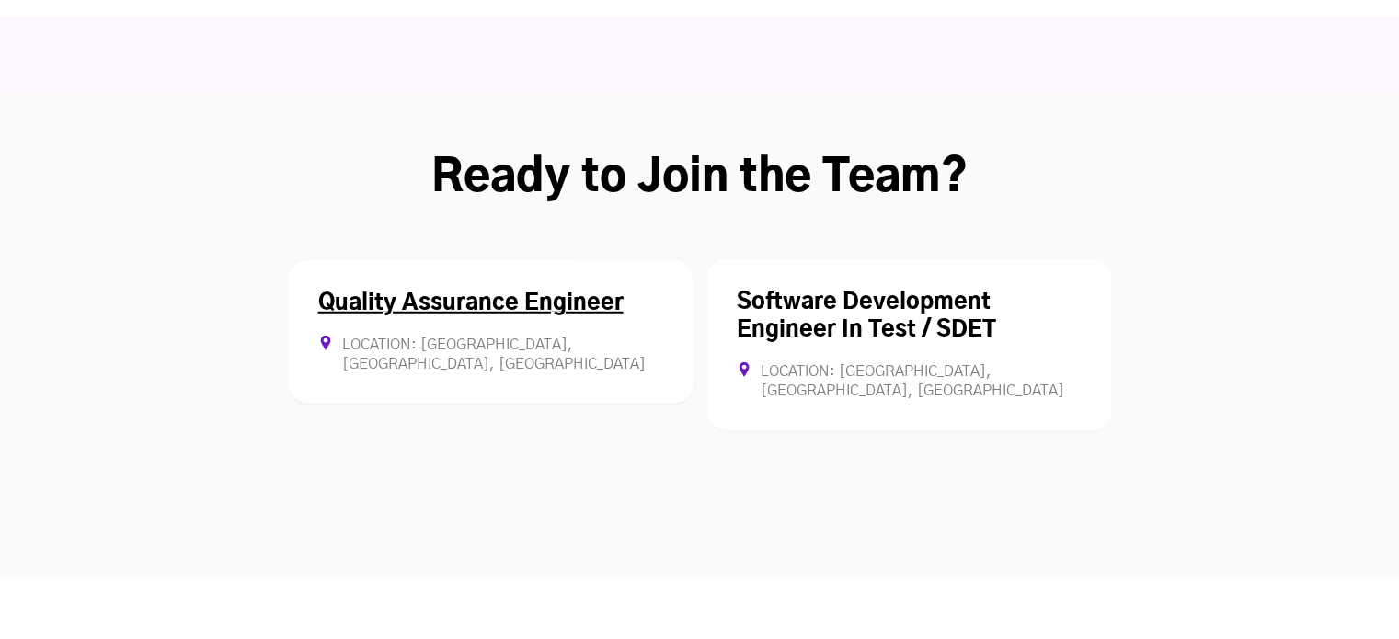
click at [441, 292] on link "Quality Assurance Engineer" at bounding box center [470, 303] width 305 height 22
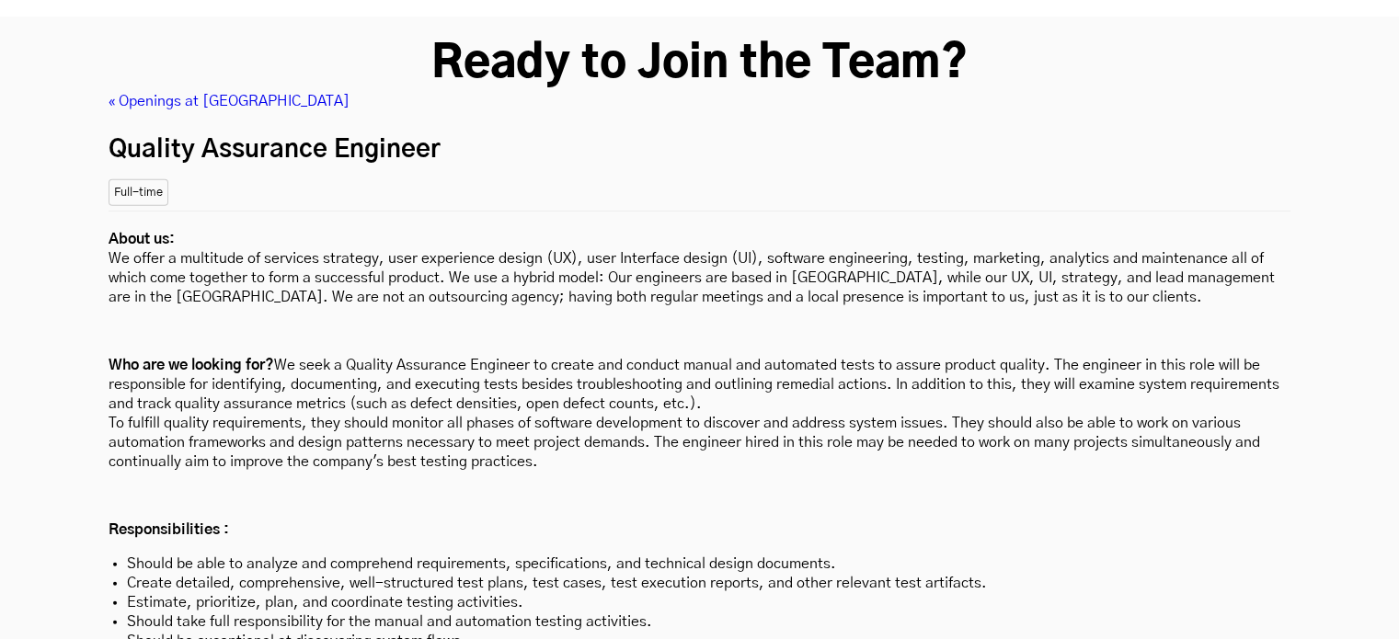
scroll to position [5135, 0]
